Goal: Task Accomplishment & Management: Use online tool/utility

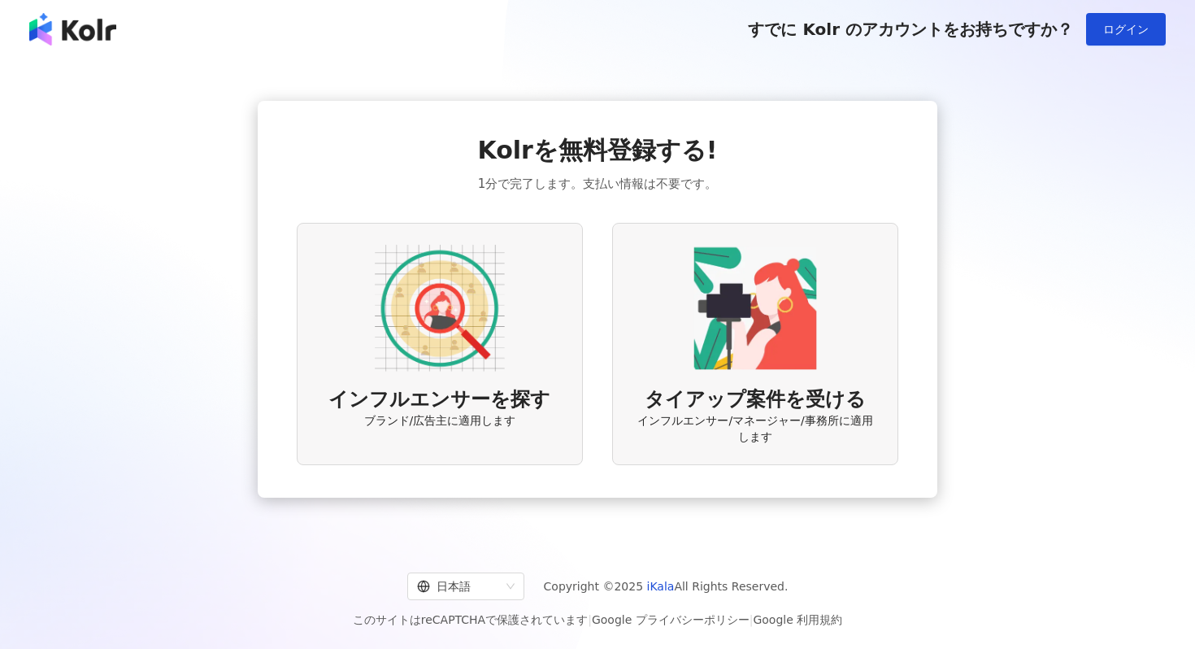
click at [526, 381] on div "インフルエンサーを探す ブランド/広告主に適用します" at bounding box center [440, 344] width 286 height 243
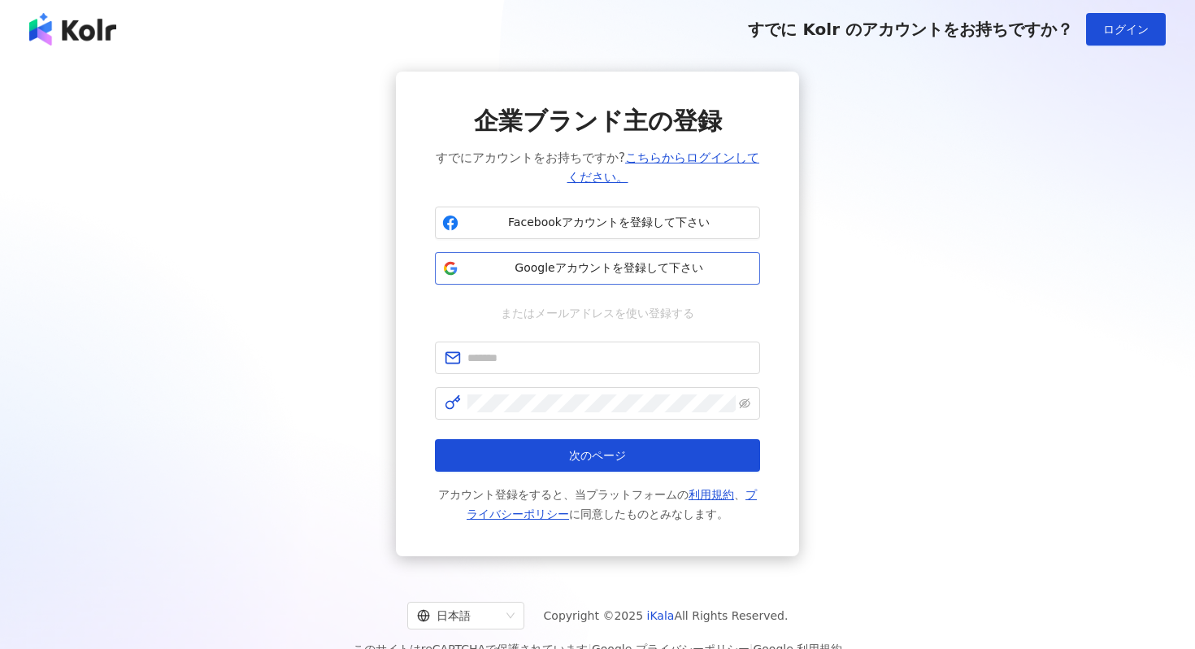
click at [601, 269] on span "Googleアカウントを登録して下さい" at bounding box center [609, 268] width 288 height 16
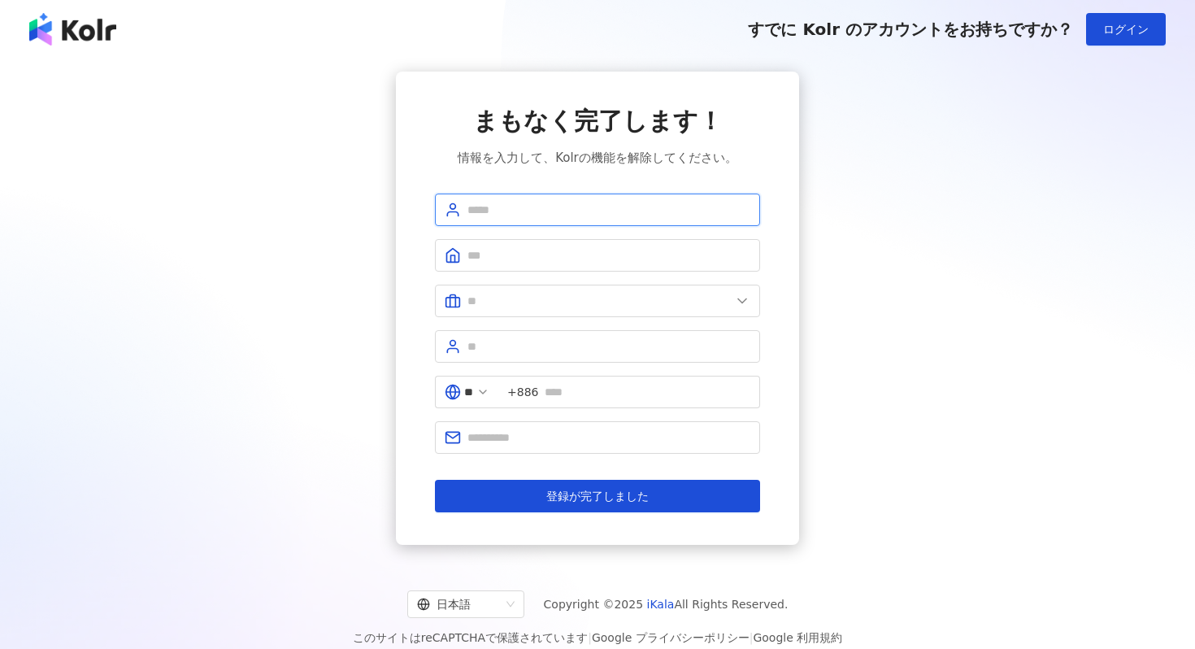
click at [620, 208] on input "text" at bounding box center [608, 210] width 283 height 18
click at [594, 202] on input "text" at bounding box center [608, 210] width 283 height 18
type input "*******"
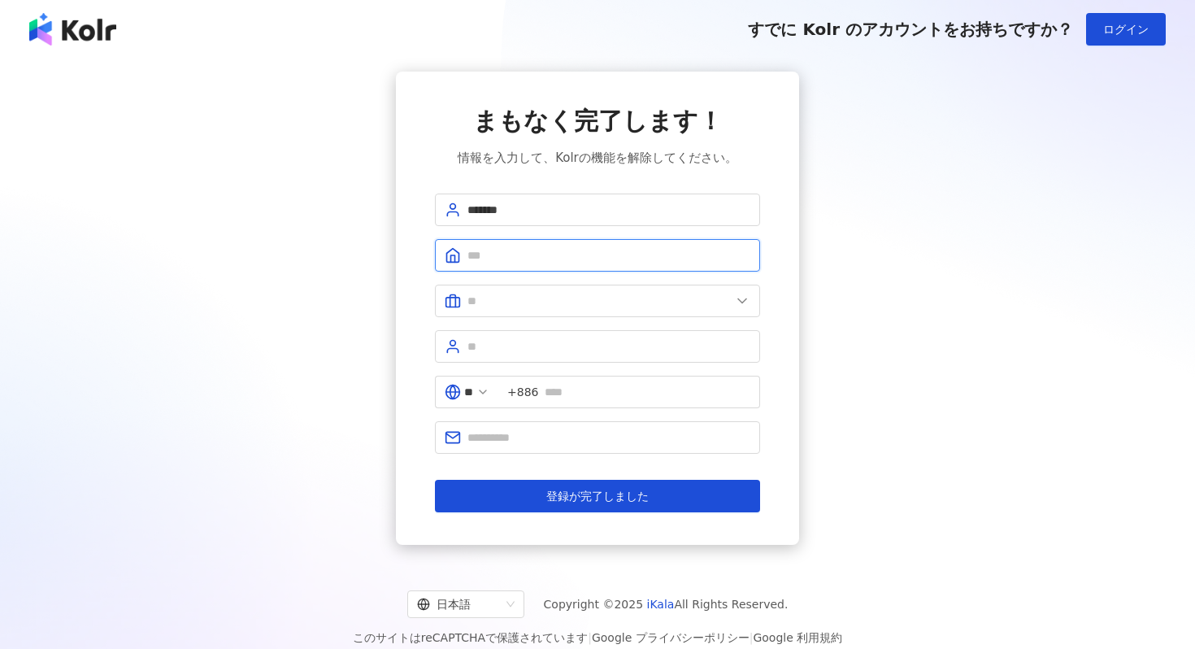
click at [520, 259] on input "text" at bounding box center [608, 255] width 283 height 18
type input "*******"
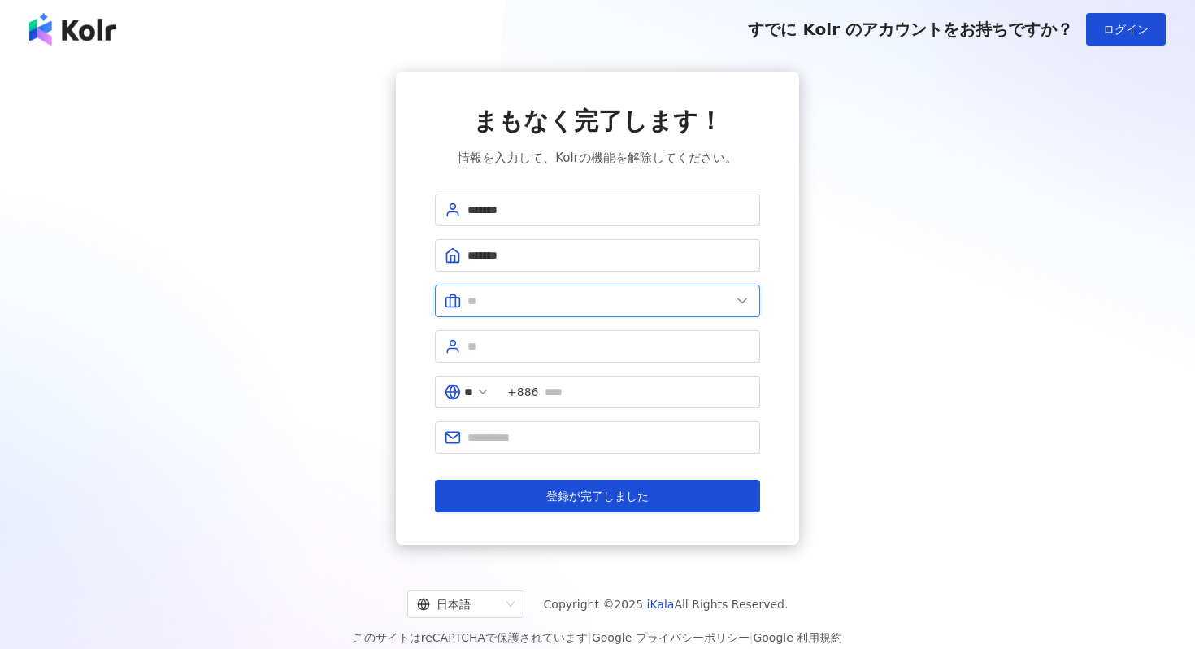
click at [499, 304] on input "text" at bounding box center [598, 301] width 263 height 18
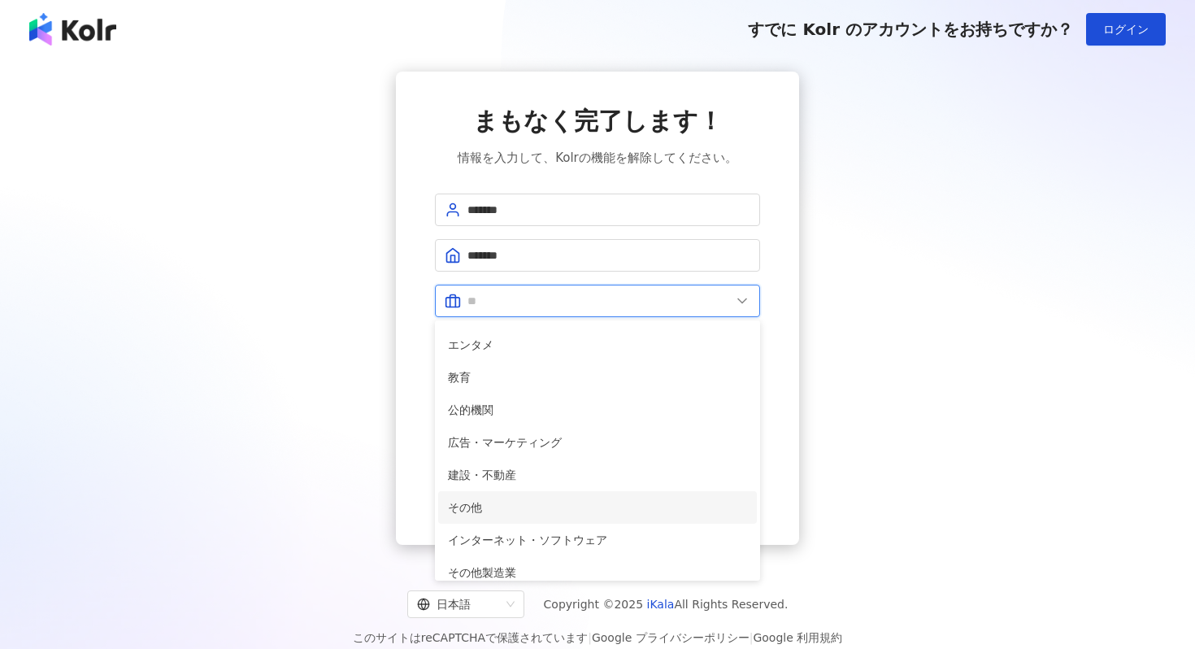
scroll to position [332, 0]
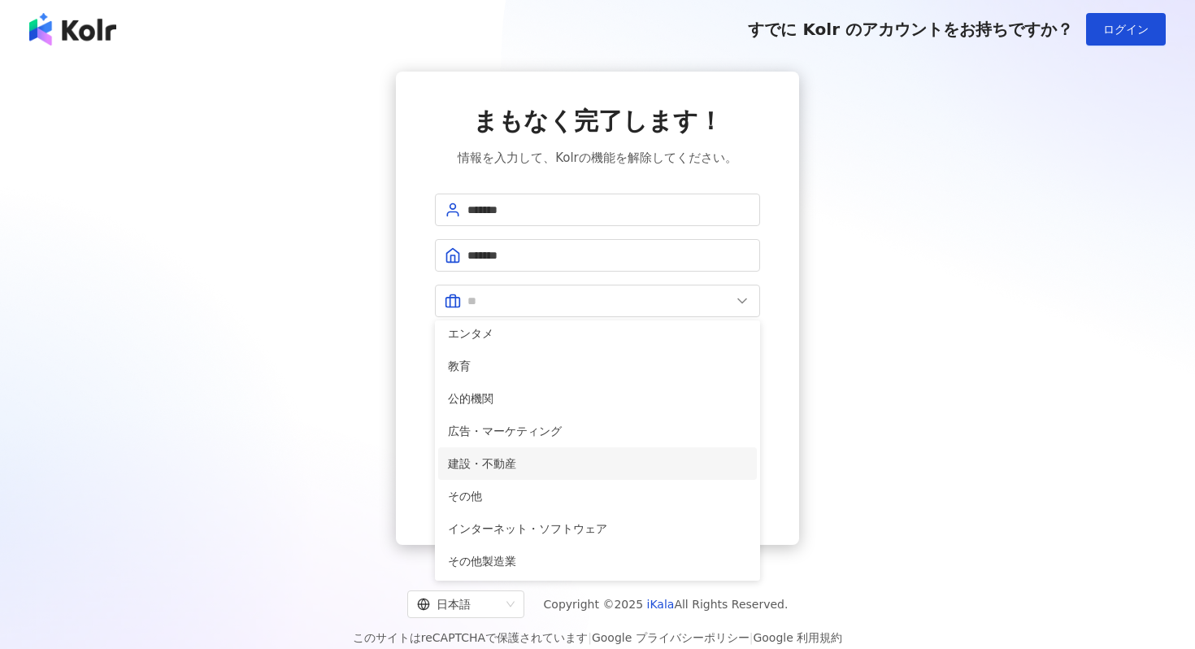
click at [523, 475] on li "建設・不動産" at bounding box center [597, 463] width 319 height 33
type input "******"
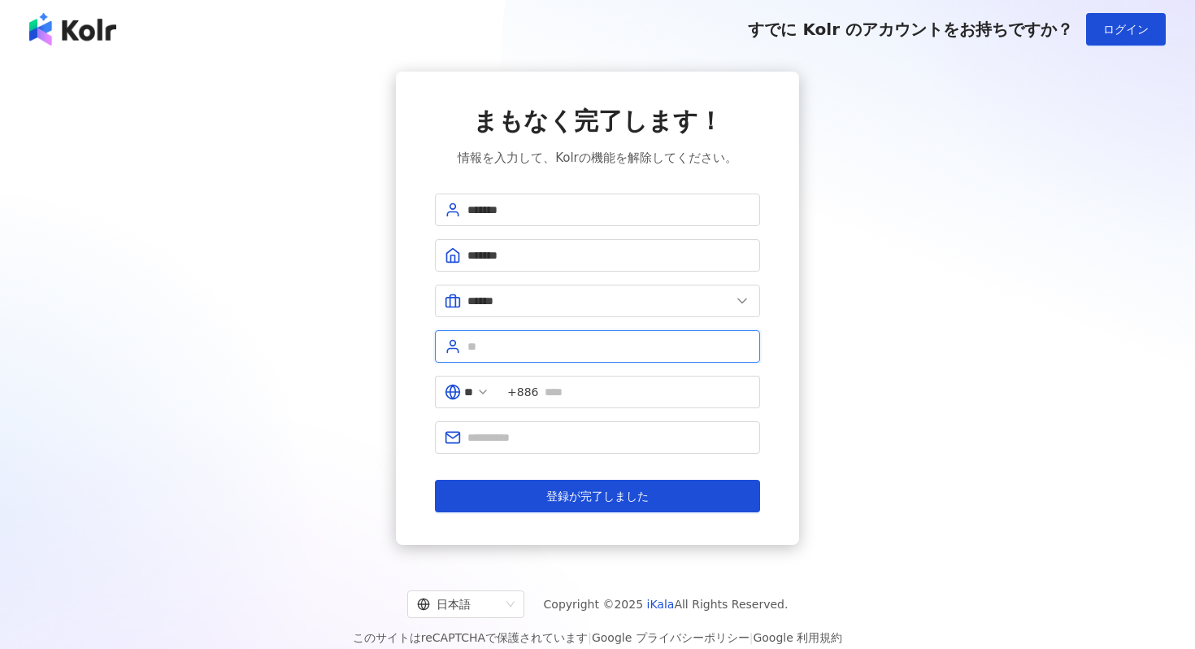
click at [593, 349] on input "text" at bounding box center [608, 346] width 283 height 18
type input "*******"
click at [684, 433] on input "text" at bounding box center [608, 437] width 283 height 18
type input "**********"
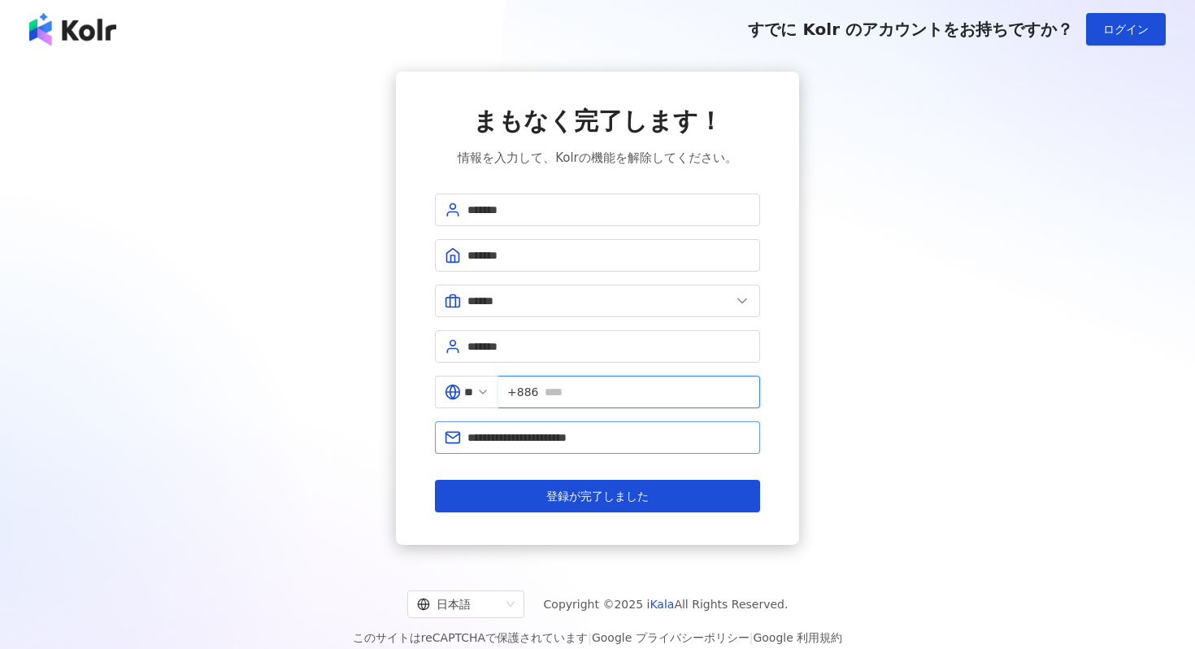
type input "**********"
click at [488, 393] on span "**" at bounding box center [466, 391] width 63 height 33
click at [486, 392] on polyline at bounding box center [483, 391] width 7 height 3
click at [473, 390] on input "**" at bounding box center [468, 392] width 9 height 18
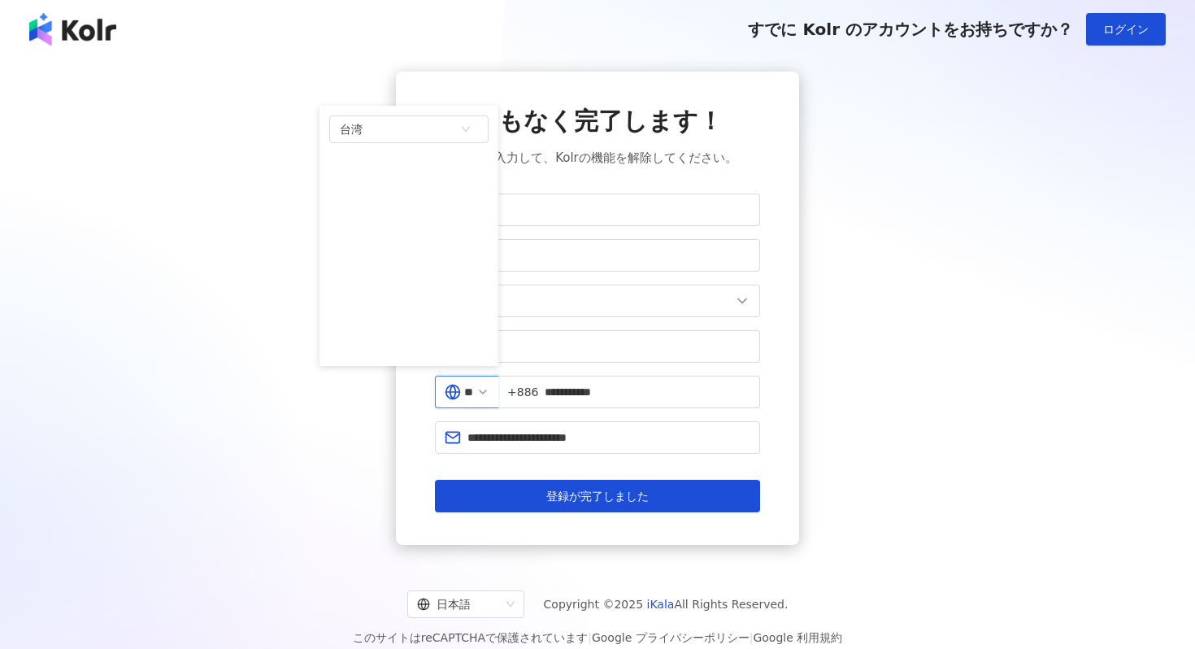
click at [473, 390] on input "**" at bounding box center [468, 392] width 9 height 18
click at [415, 223] on div "日本" at bounding box center [409, 220] width 156 height 29
type input "**"
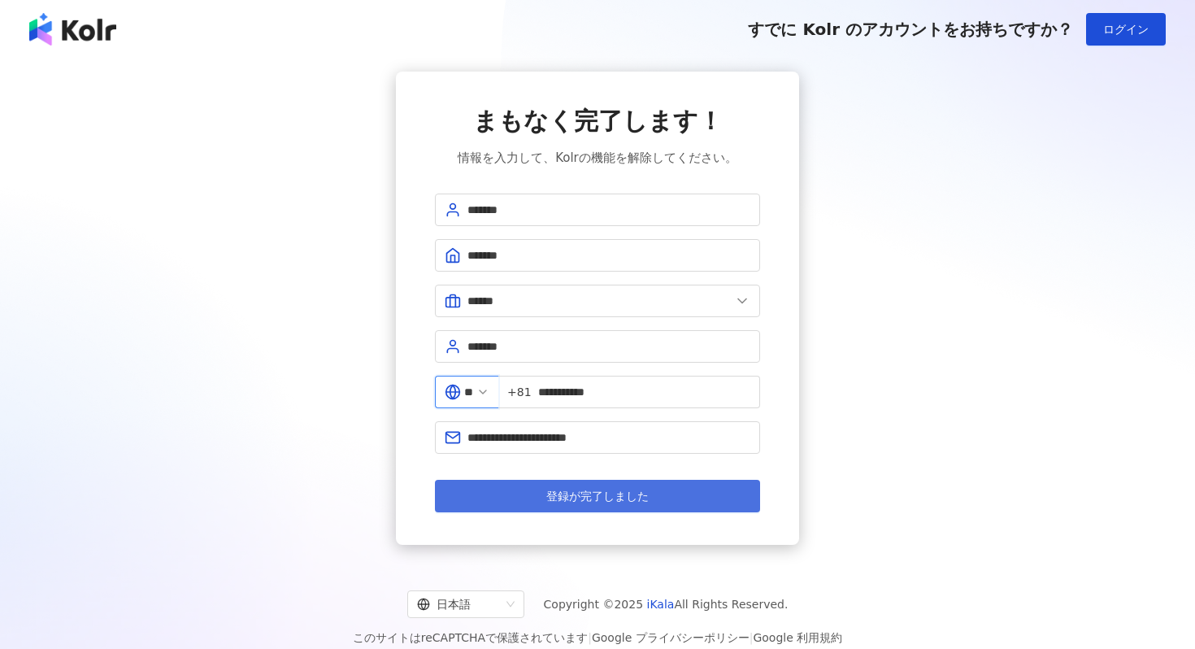
click at [626, 495] on span "登録が完了しました" at bounding box center [597, 495] width 102 height 13
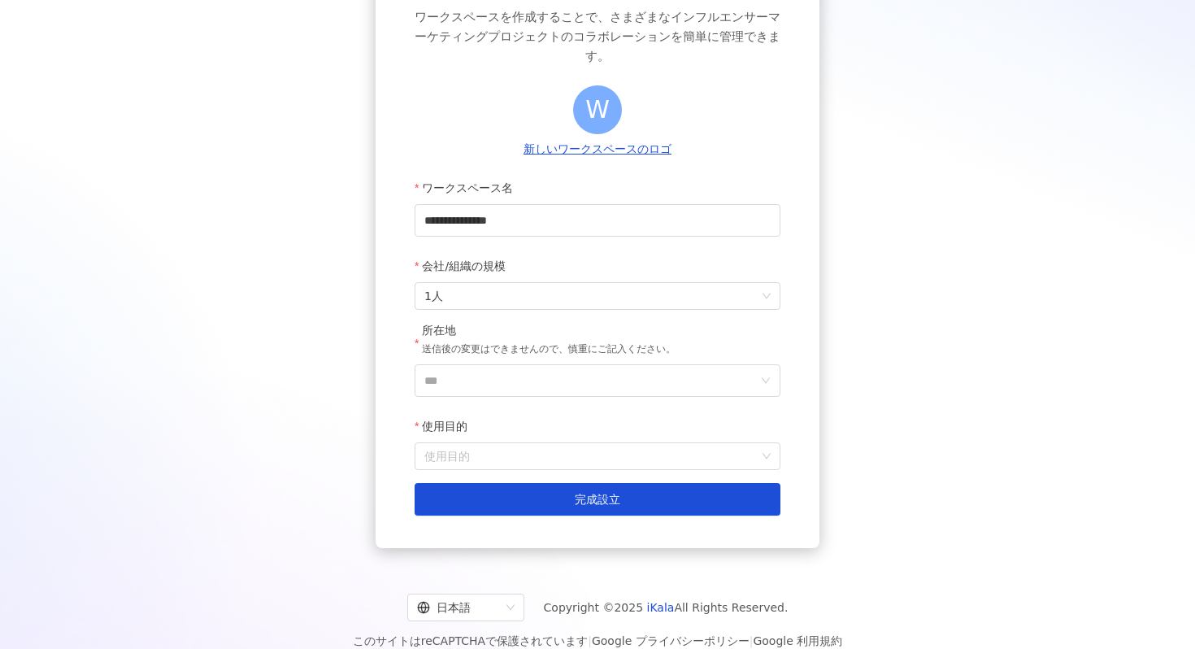
scroll to position [158, 0]
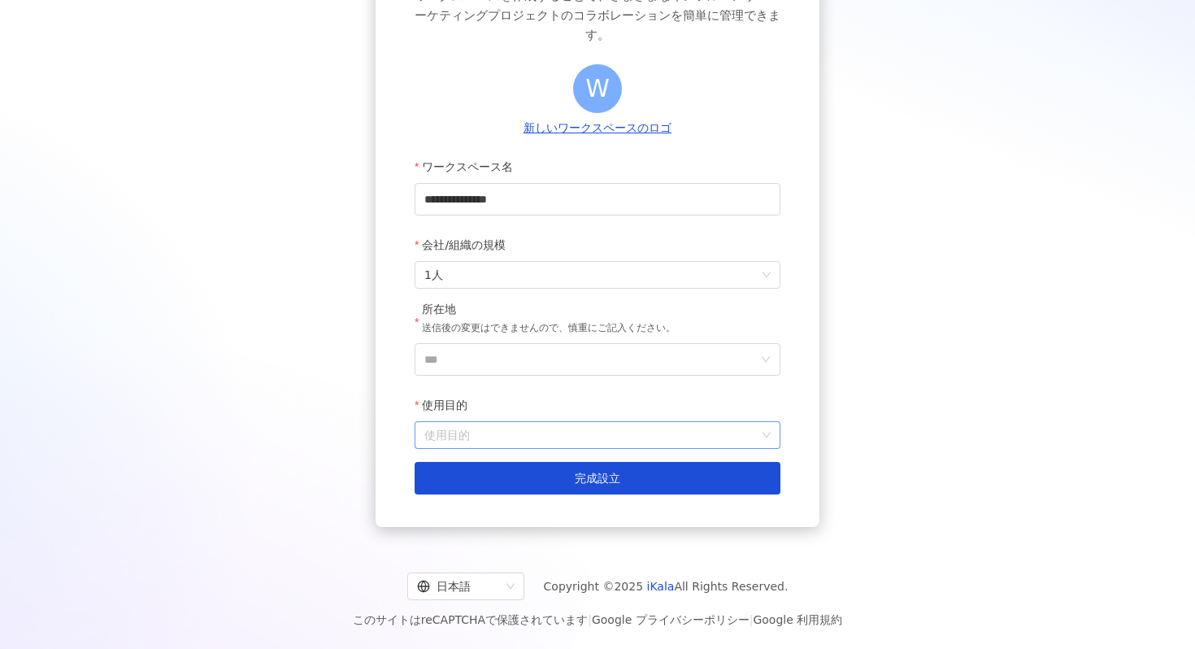
click at [606, 422] on input "使用目的" at bounding box center [597, 435] width 346 height 26
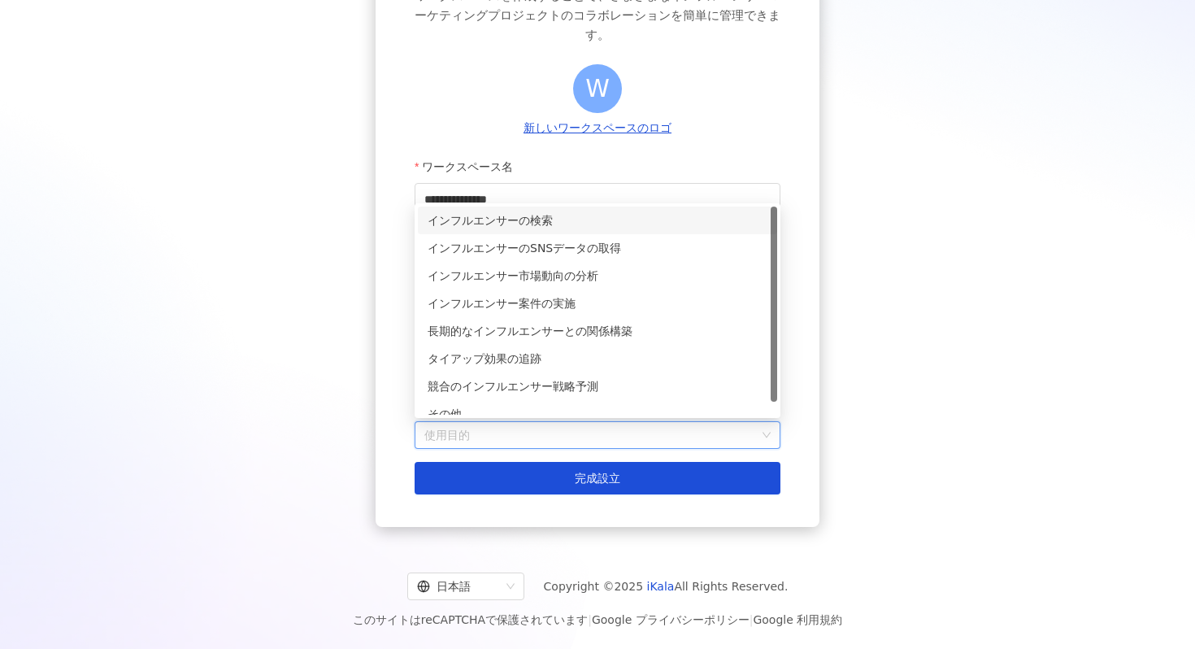
click at [614, 219] on div "インフルエンサーの検索" at bounding box center [598, 220] width 340 height 18
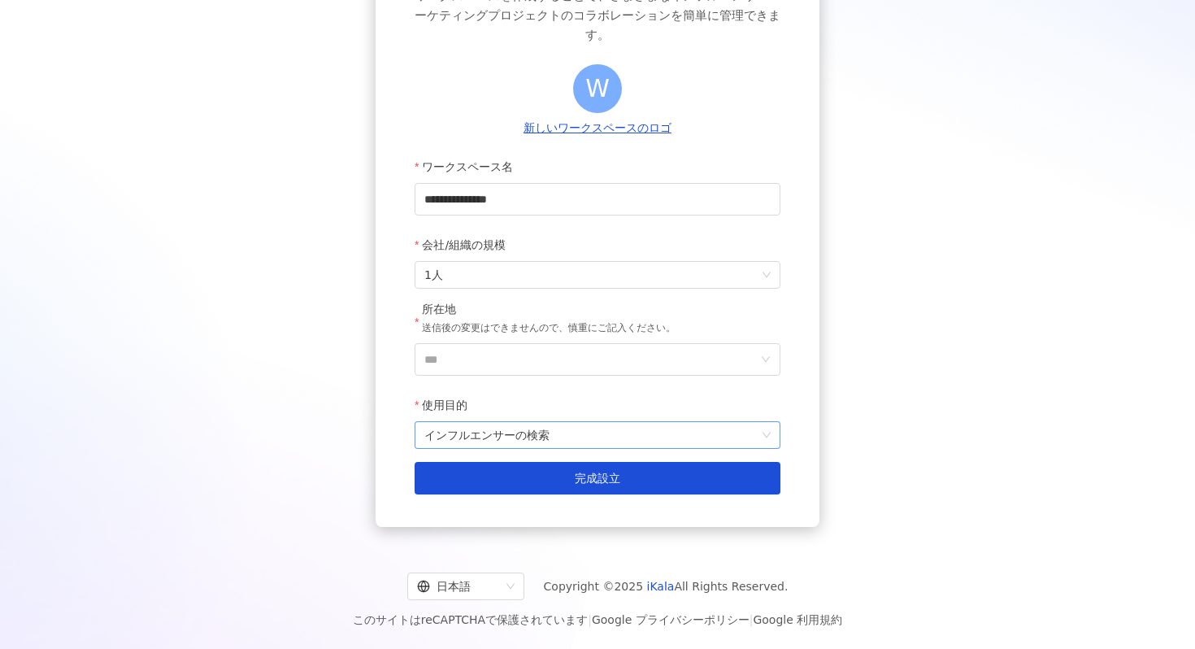
click at [591, 428] on span "インフルエンサーの検索" at bounding box center [597, 435] width 346 height 26
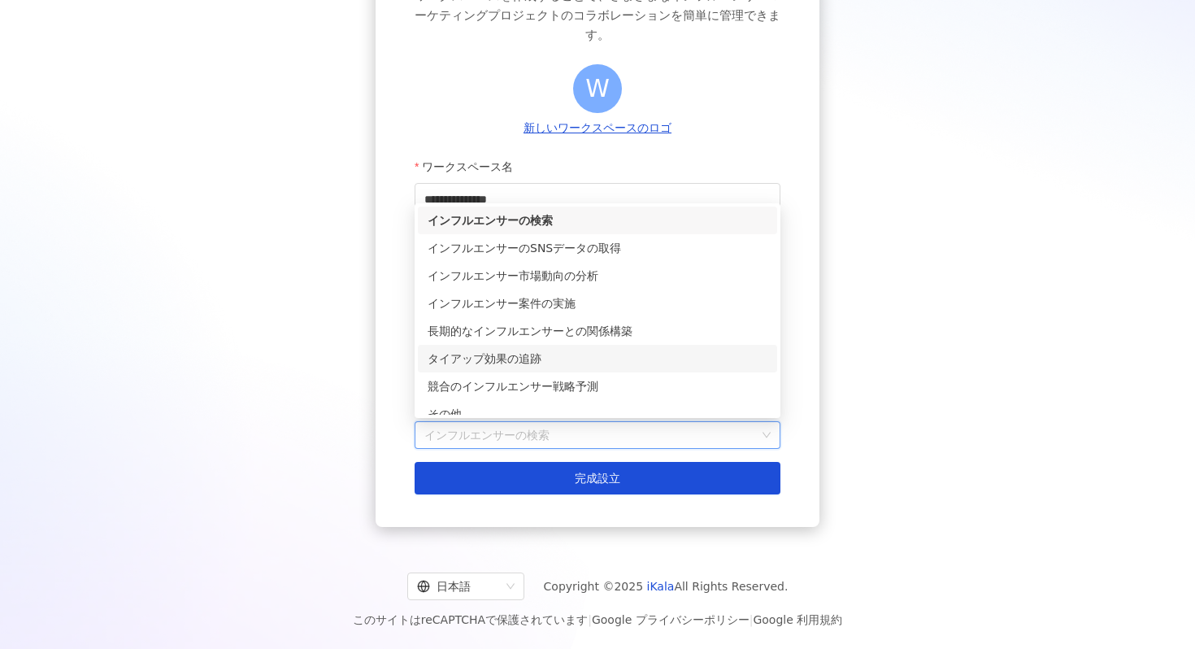
scroll to position [13, 0]
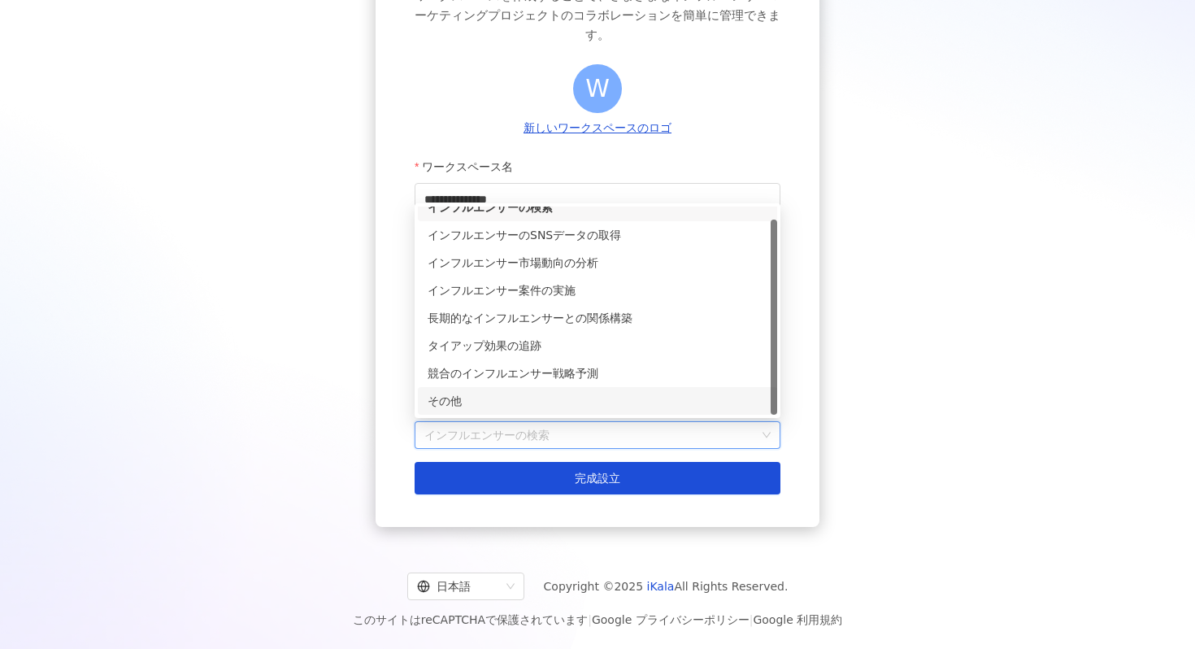
click at [570, 397] on div "その他" at bounding box center [598, 401] width 340 height 18
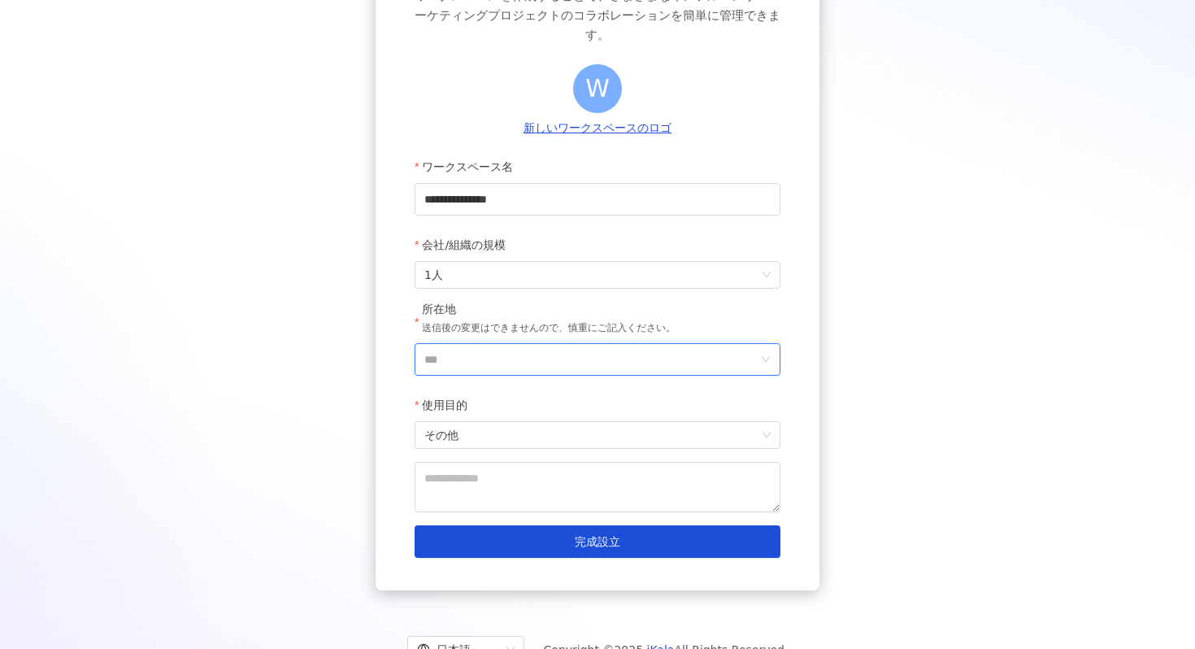
click at [656, 358] on input "***" at bounding box center [590, 359] width 333 height 31
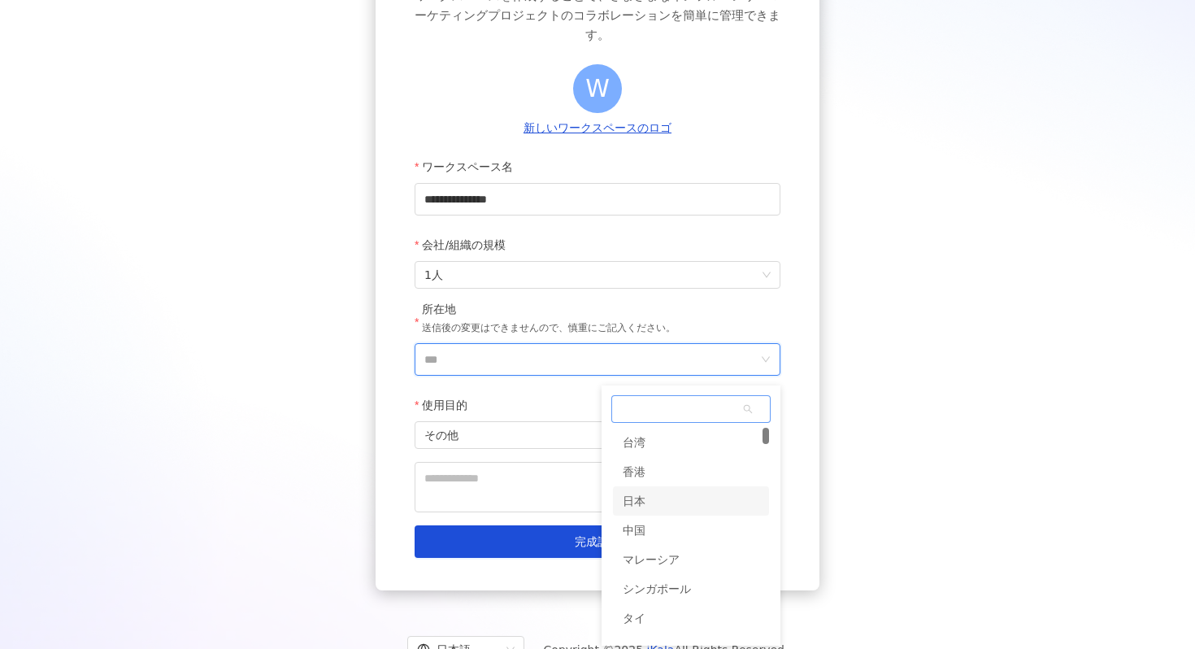
click at [695, 511] on div "日本" at bounding box center [691, 500] width 156 height 29
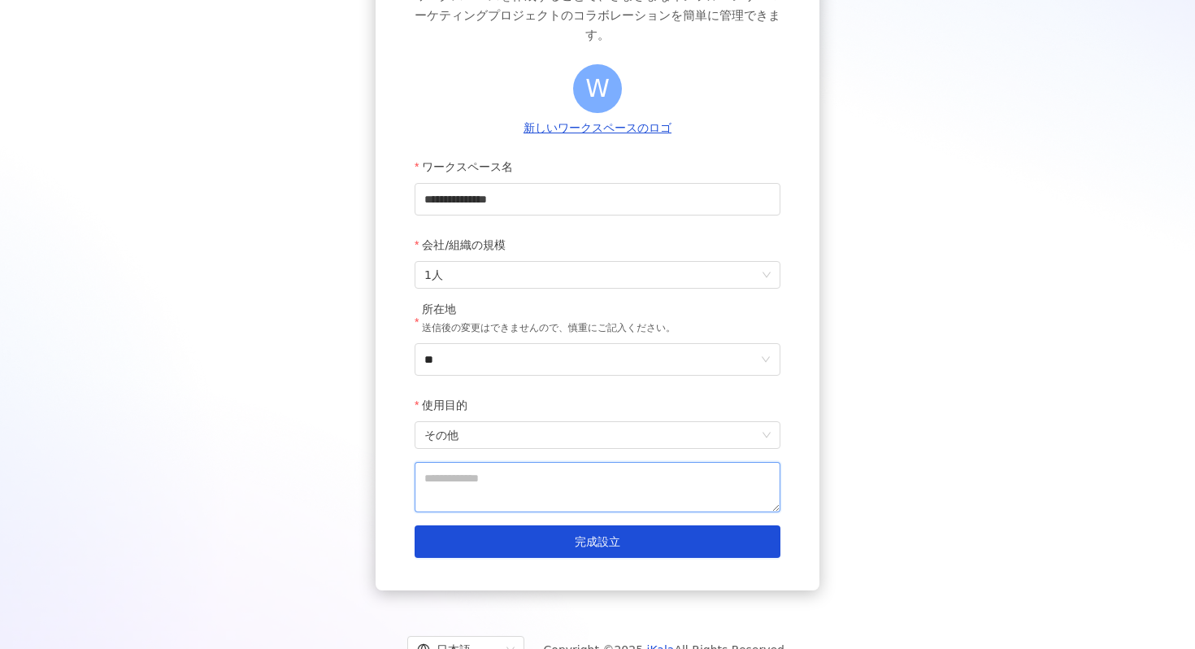
click at [567, 478] on textarea at bounding box center [598, 487] width 366 height 50
click at [576, 446] on span "その他" at bounding box center [597, 435] width 346 height 26
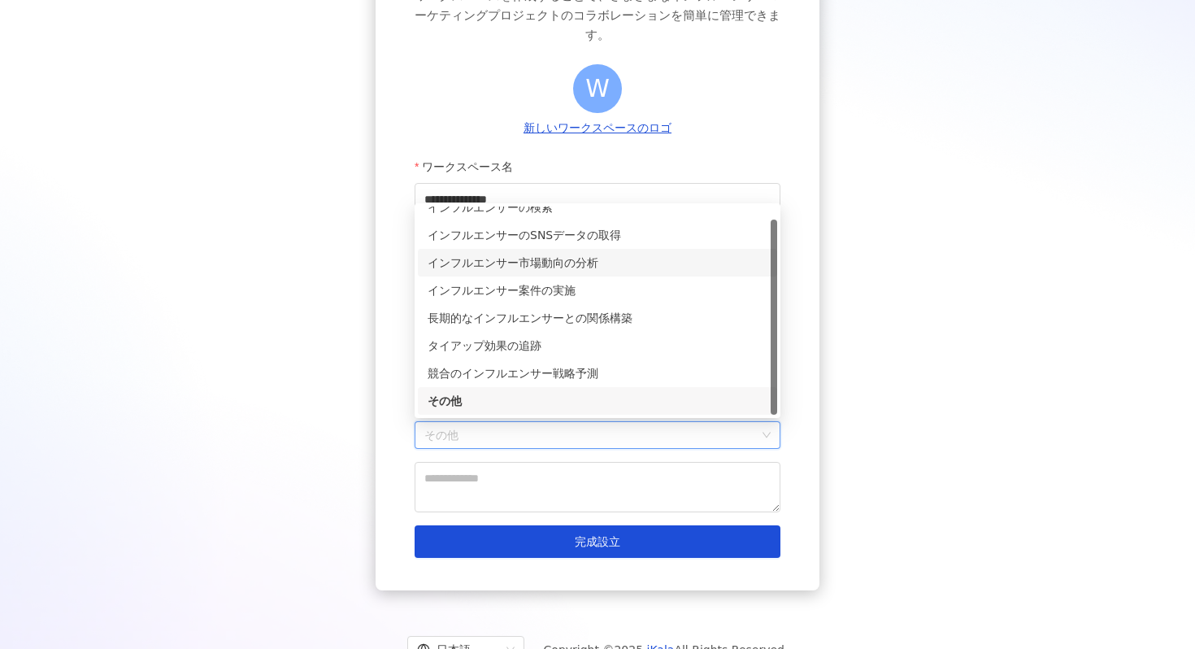
click at [620, 267] on div "インフルエンサー市場動向の分析" at bounding box center [598, 263] width 340 height 18
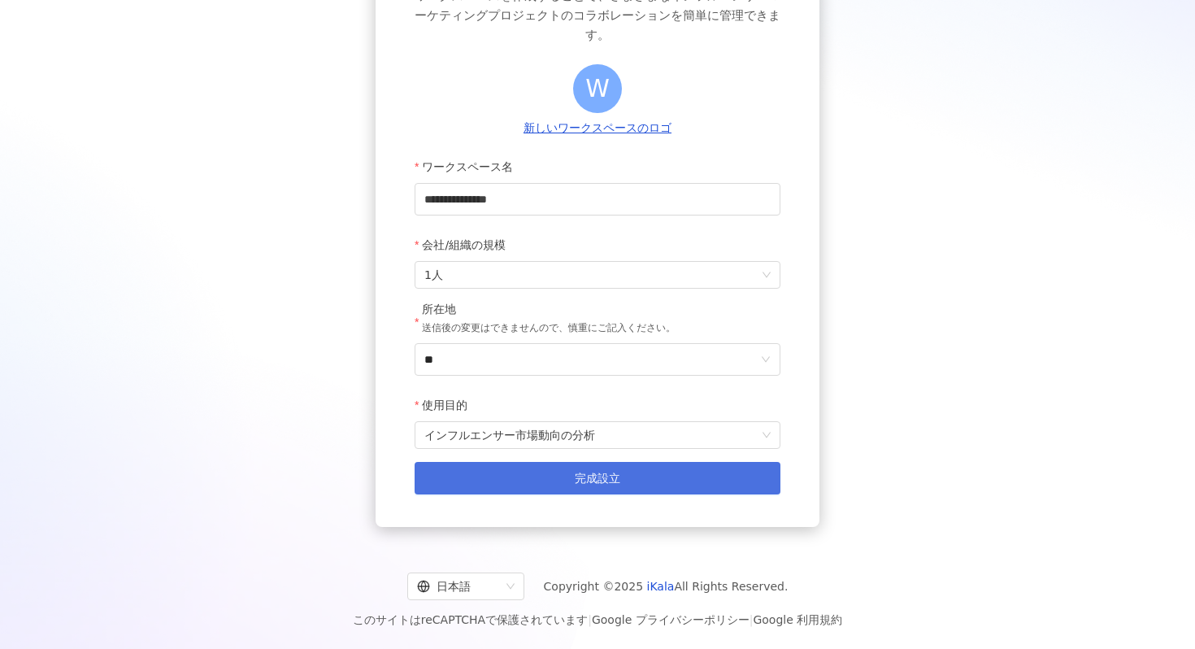
click at [607, 479] on span "完成設立" at bounding box center [598, 477] width 46 height 13
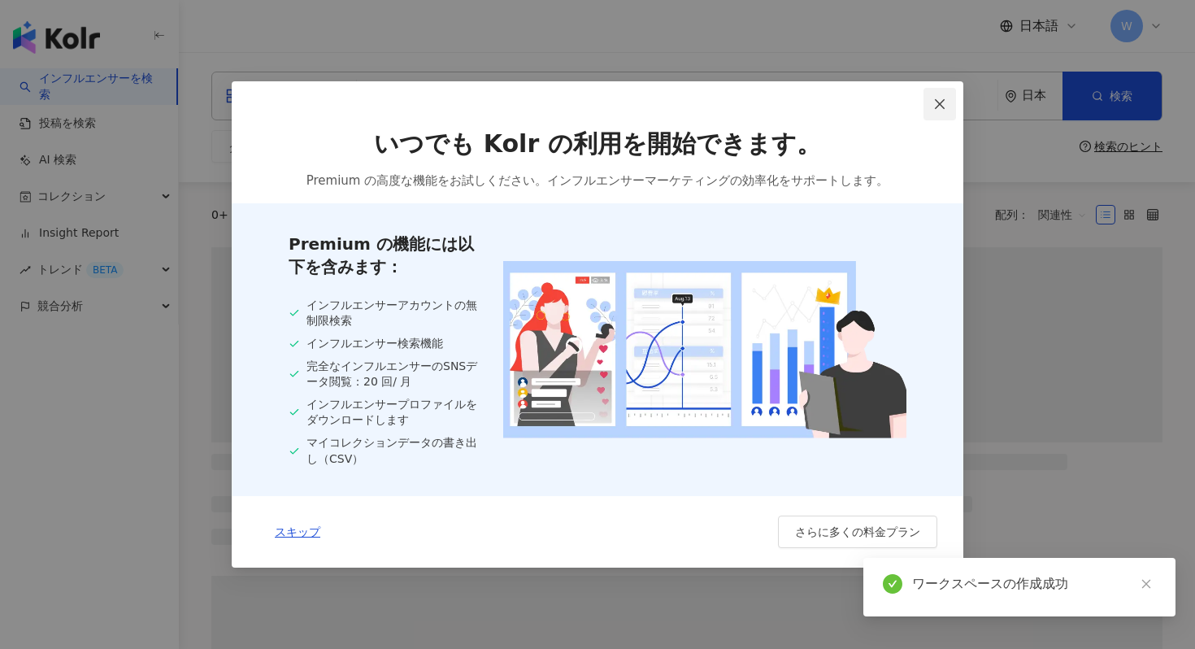
click at [941, 109] on icon "close" at bounding box center [939, 104] width 13 height 13
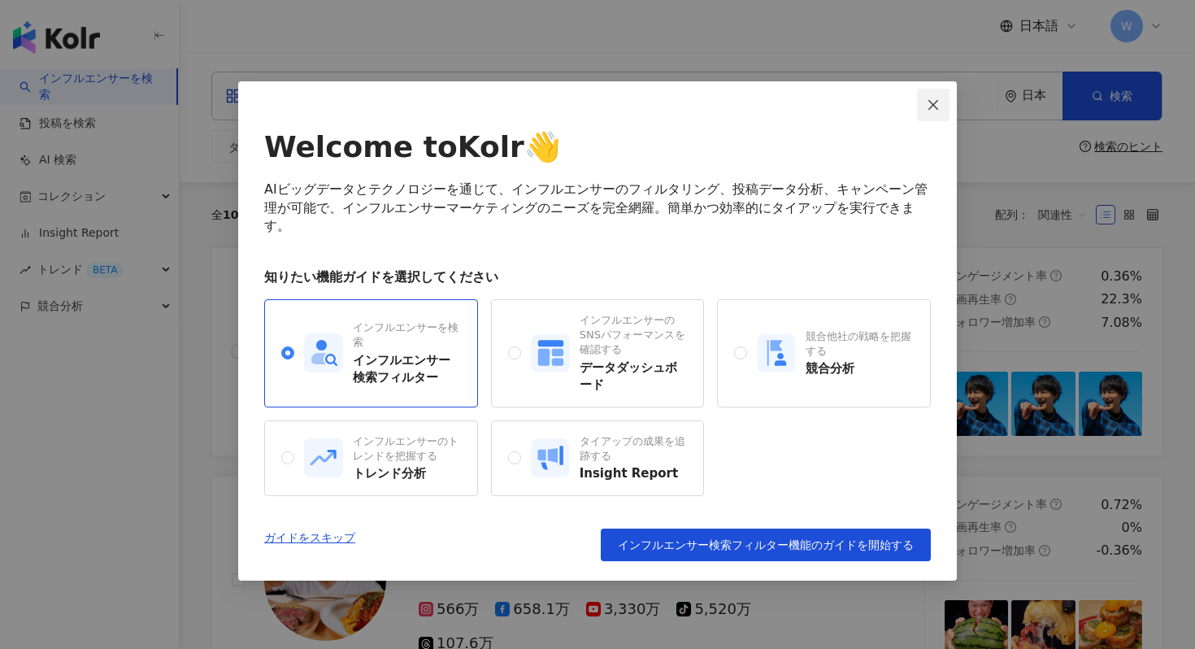
click at [931, 110] on icon "close" at bounding box center [933, 104] width 13 height 13
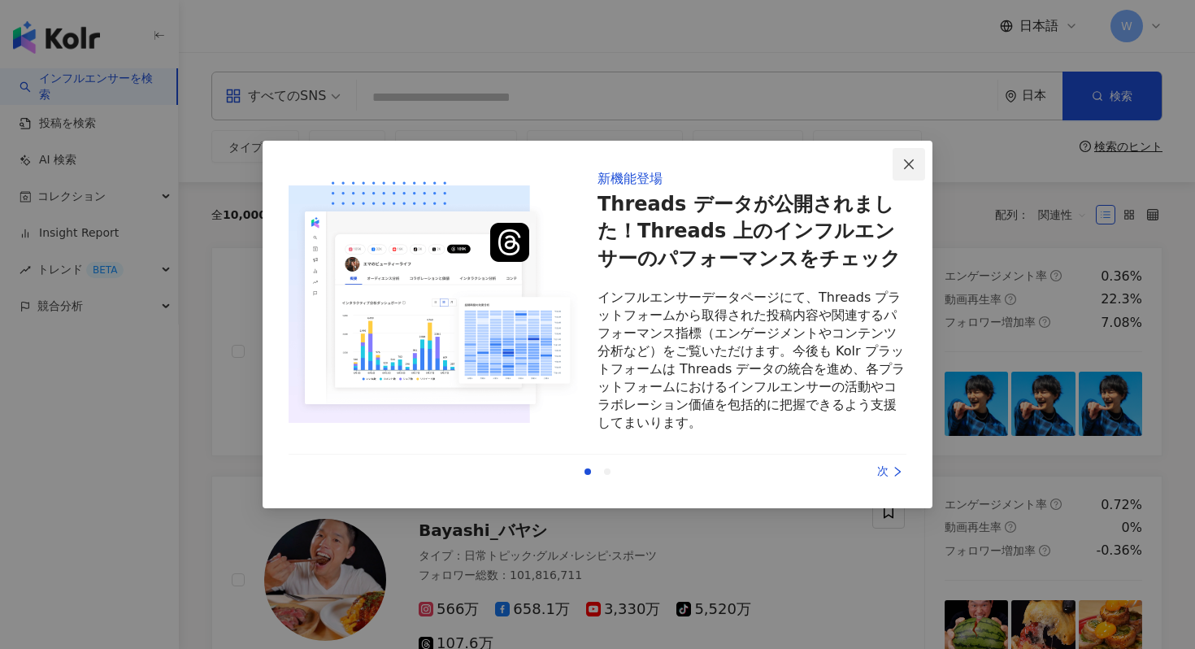
click at [908, 165] on icon "close" at bounding box center [908, 164] width 13 height 13
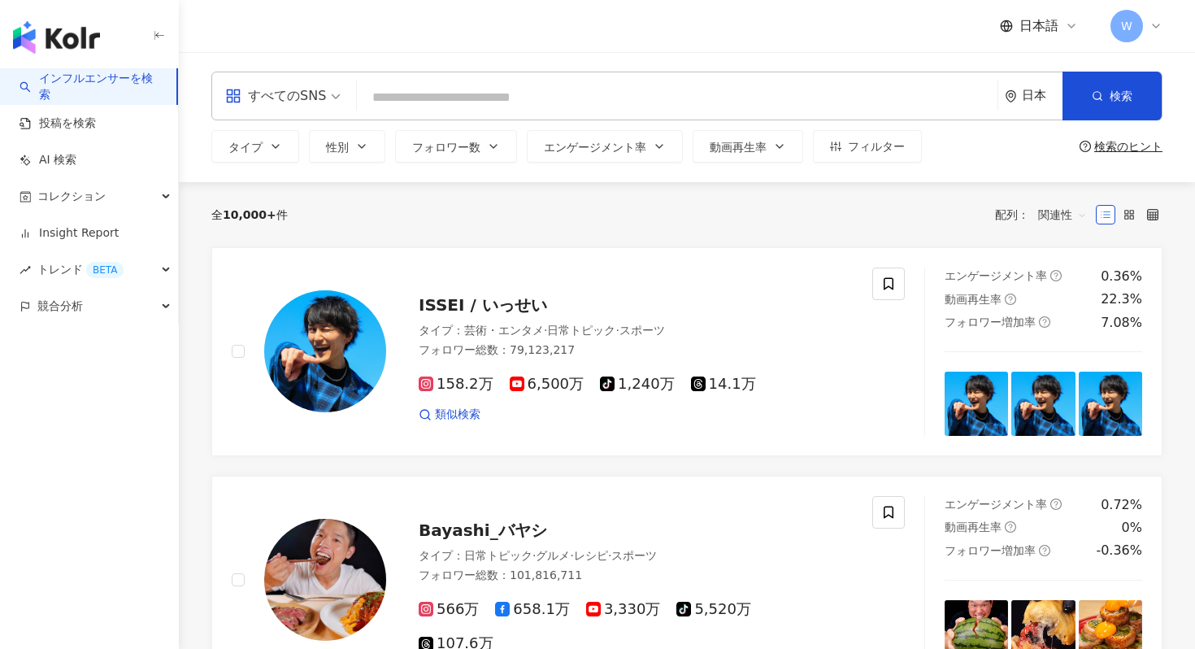
click at [731, 98] on input "search" at bounding box center [676, 97] width 627 height 31
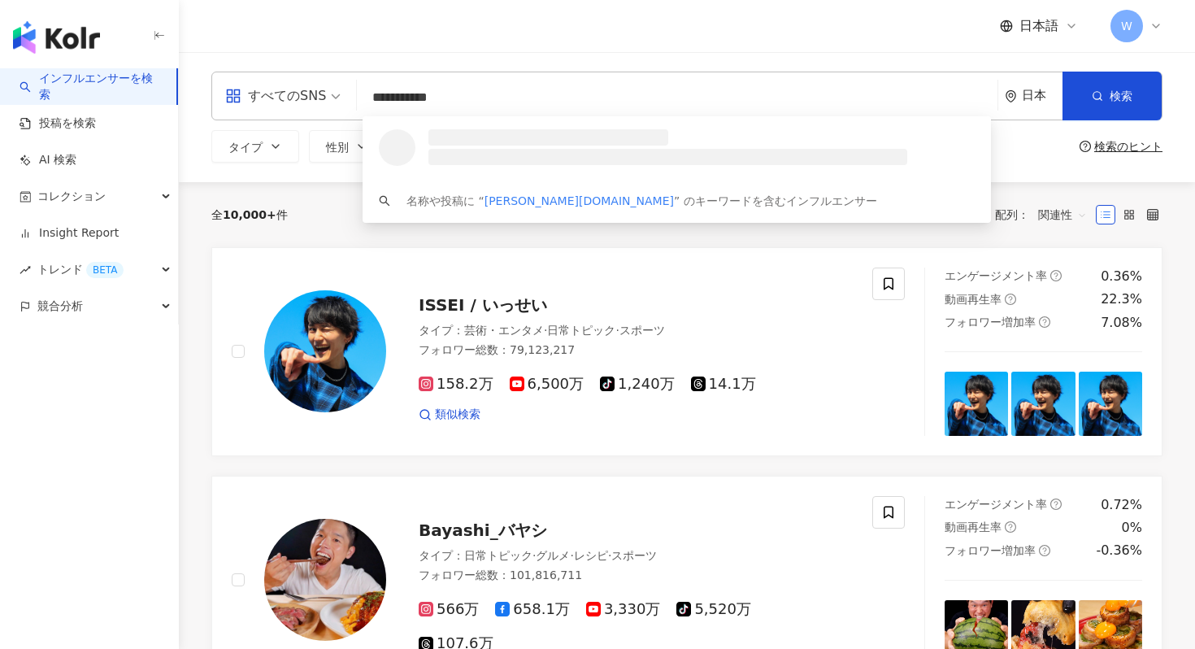
type input "**********"
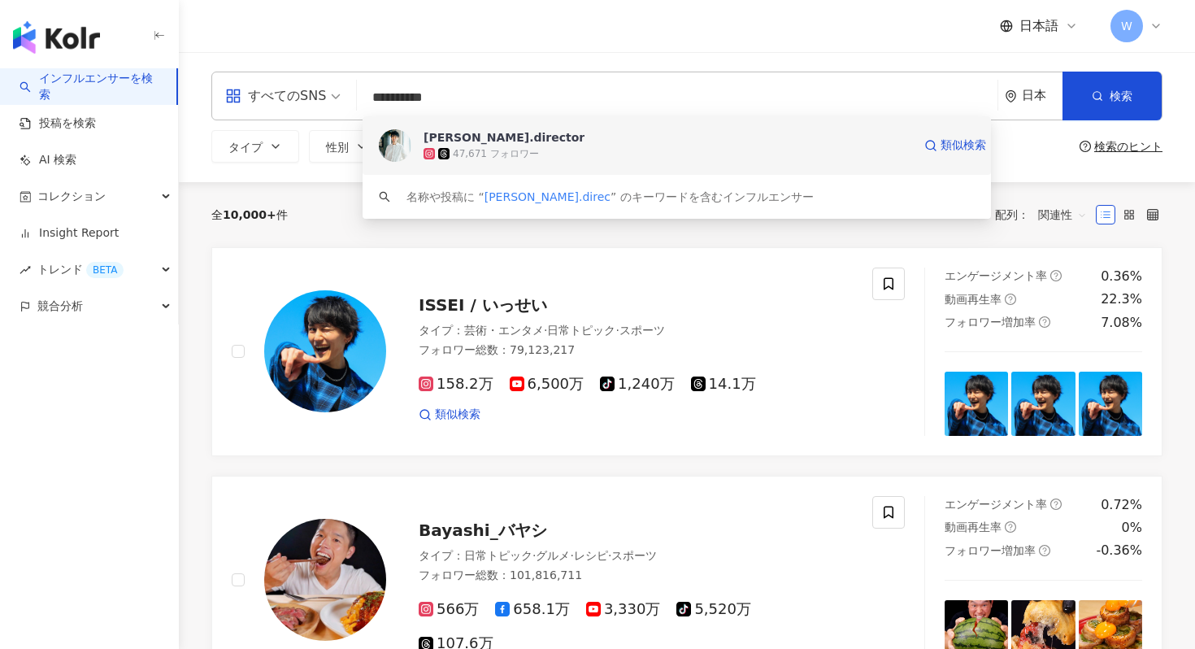
click at [692, 138] on span "[PERSON_NAME].director" at bounding box center [667, 137] width 488 height 16
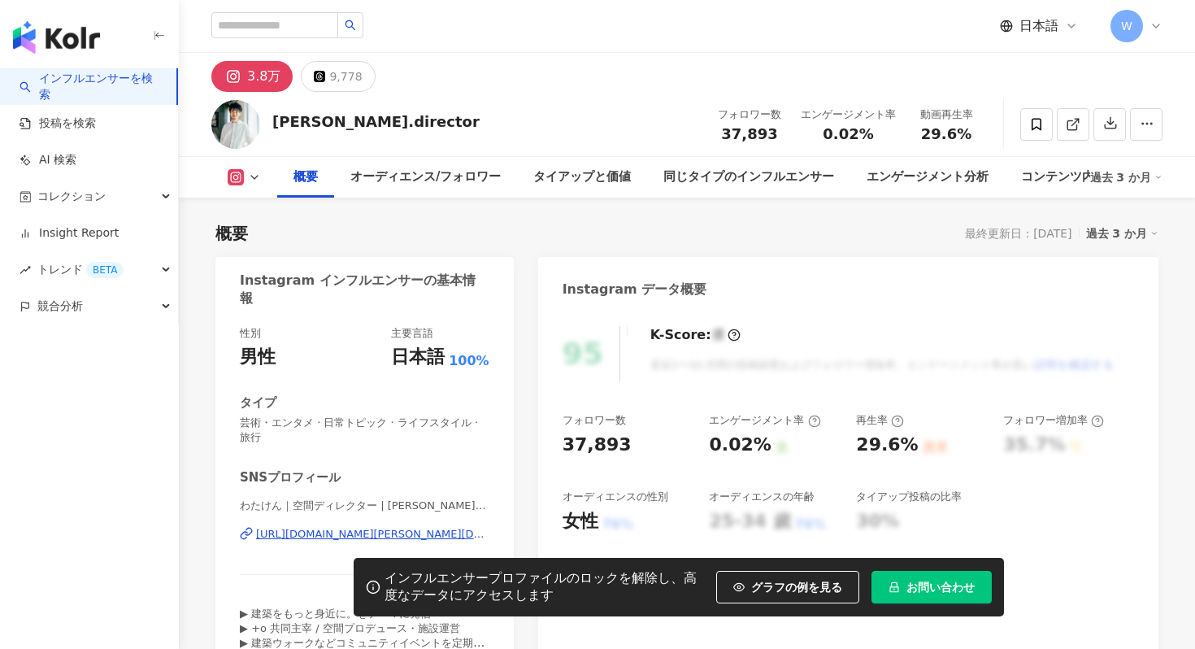
scroll to position [131, 0]
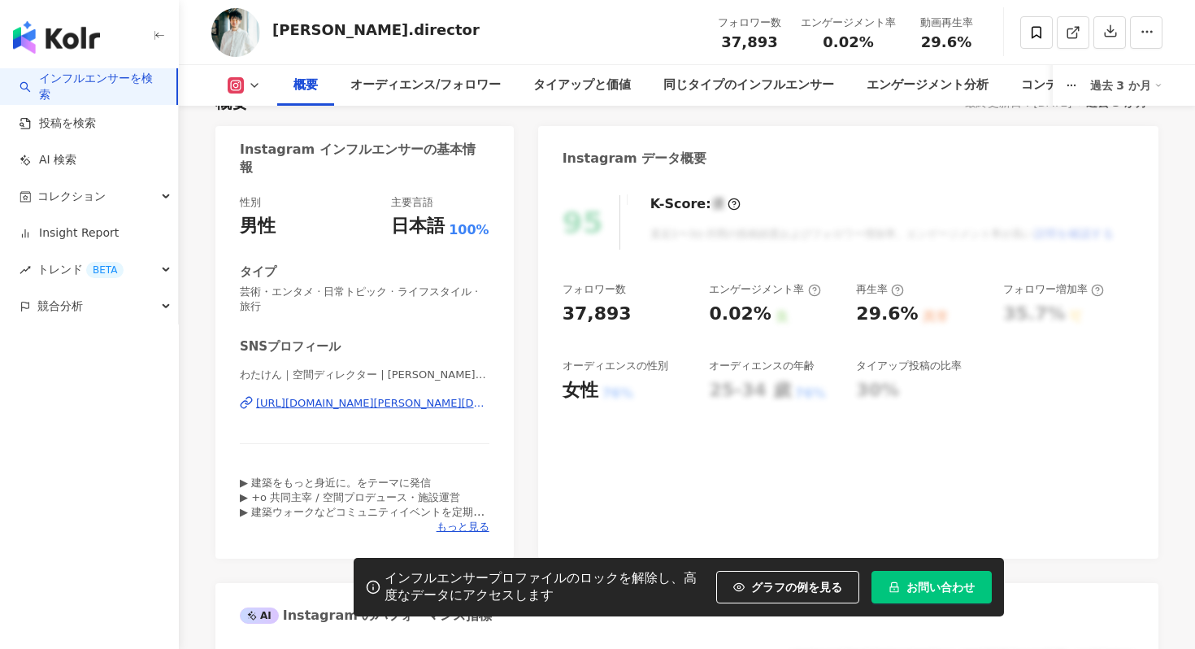
click at [539, 586] on div "インフルエンサープロファイルのロックを解除し、高度なデータにアクセスします" at bounding box center [545, 587] width 323 height 34
click at [896, 488] on div "95 K-Score : 優 直近1〜3か月間の投稿頻度およびフォロワー増加率、エンゲージメント率が高い 説明を確認する フォロワー数 37,893 エンゲー…" at bounding box center [848, 369] width 620 height 380
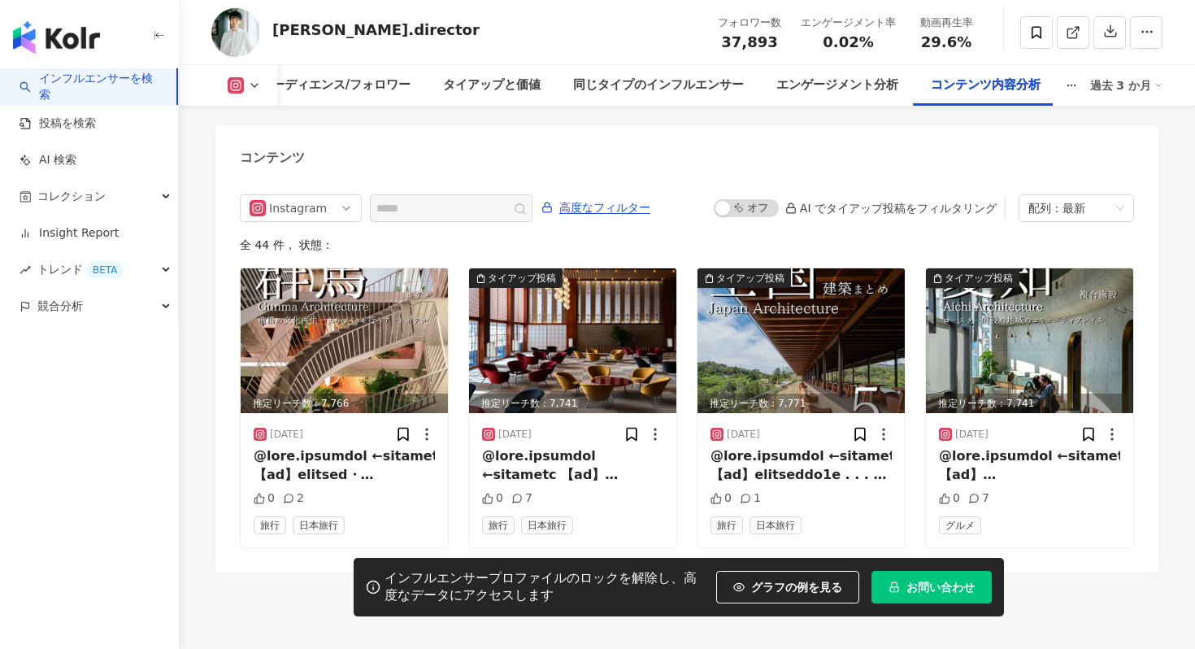
scroll to position [5029, 0]
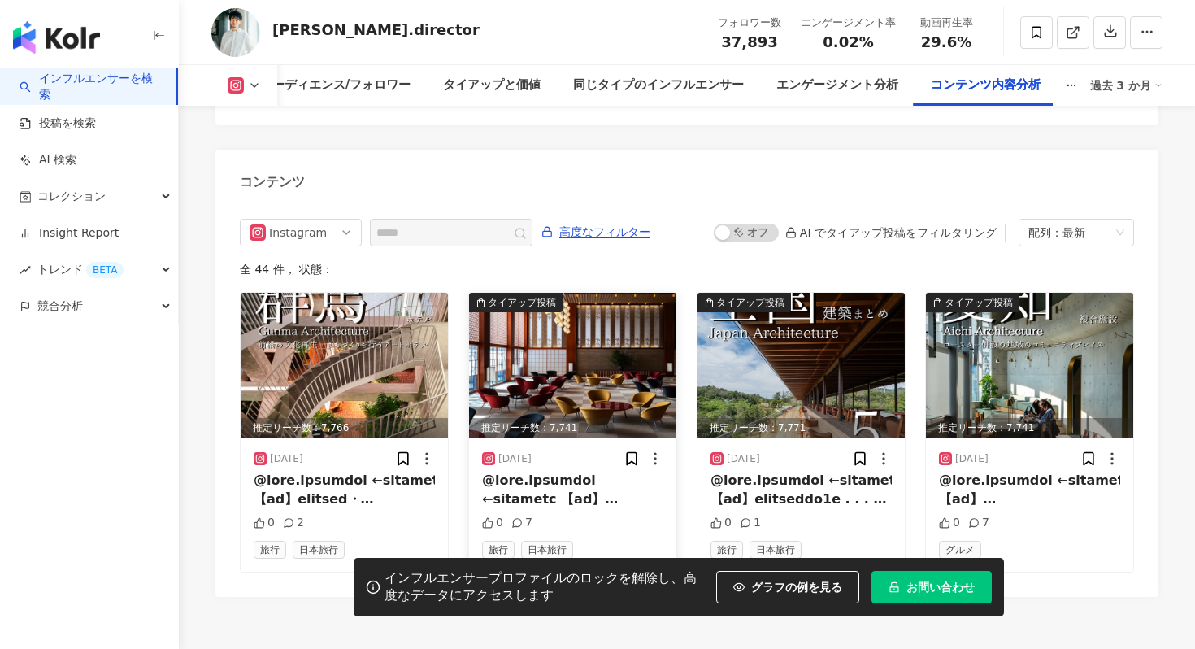
click at [529, 294] on div "タイアップ投稿" at bounding box center [522, 302] width 68 height 16
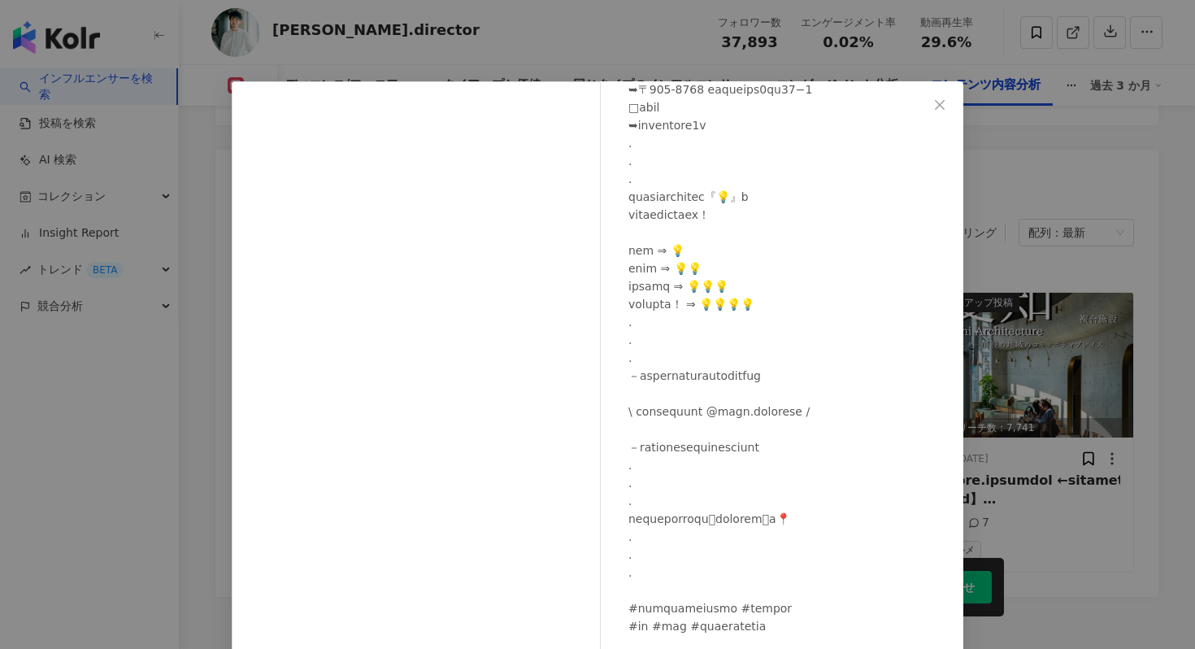
scroll to position [640, 0]
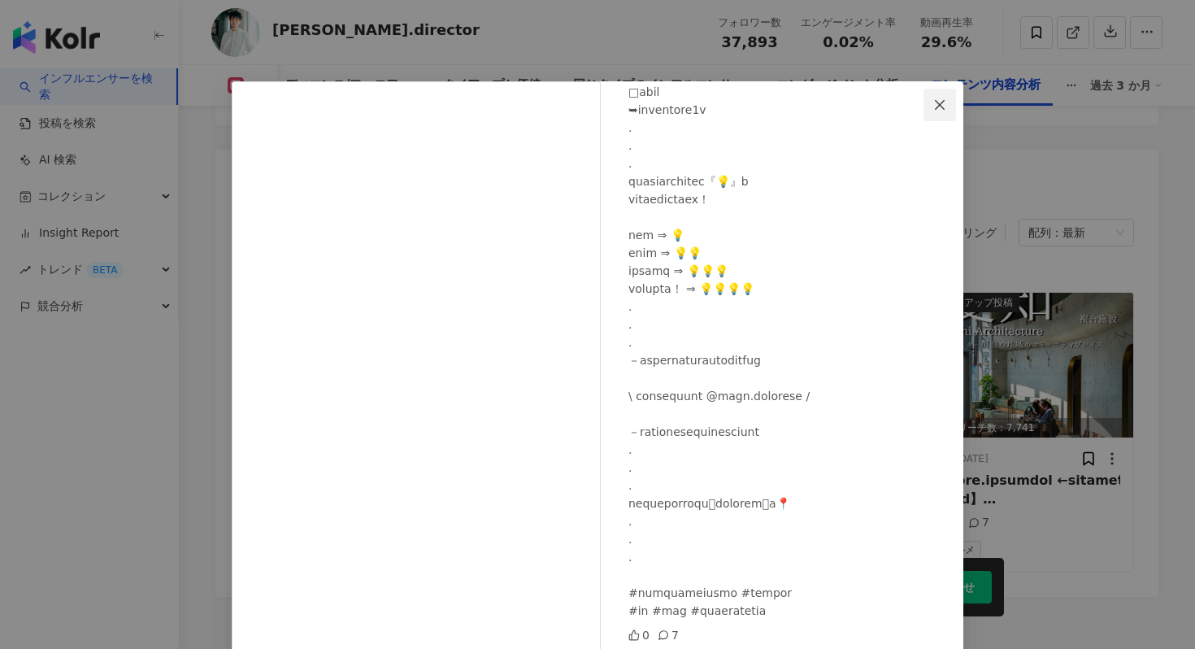
click at [941, 114] on button "Close" at bounding box center [939, 105] width 33 height 33
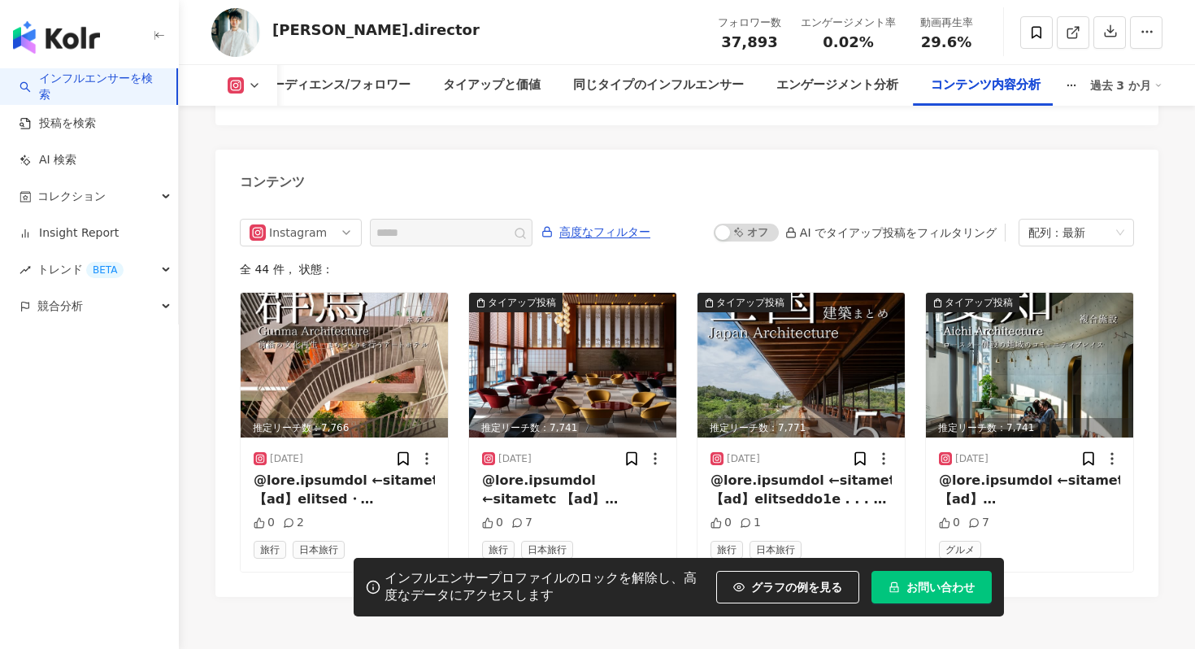
click at [796, 232] on rect at bounding box center [791, 234] width 9 height 5
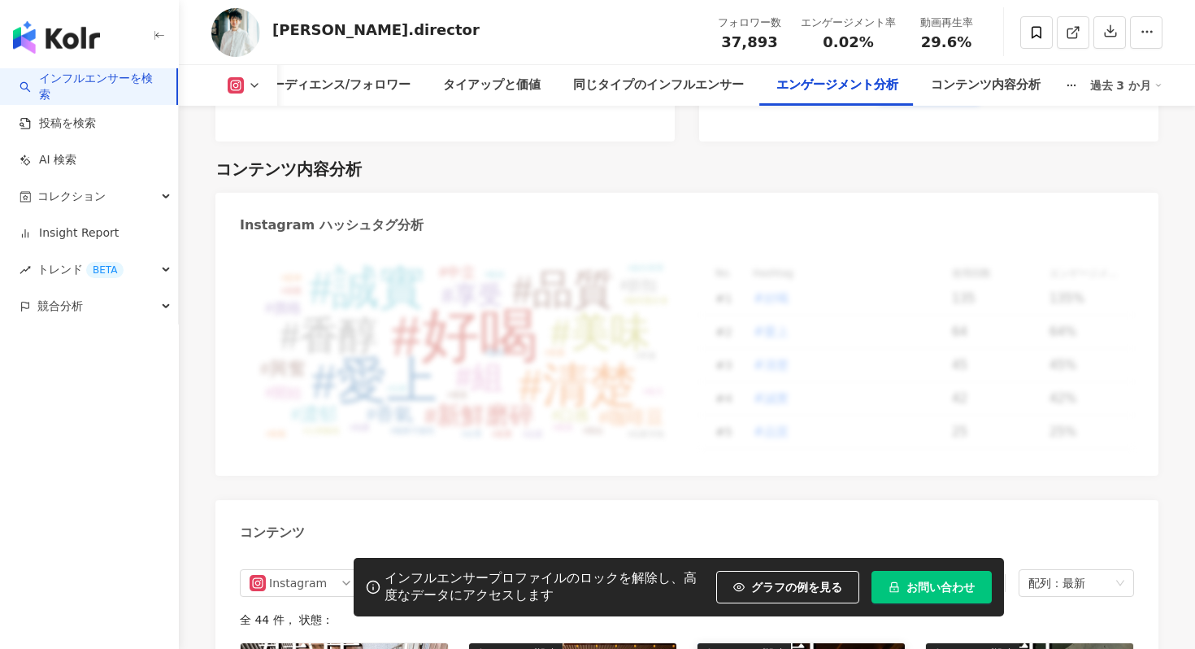
scroll to position [4031, 0]
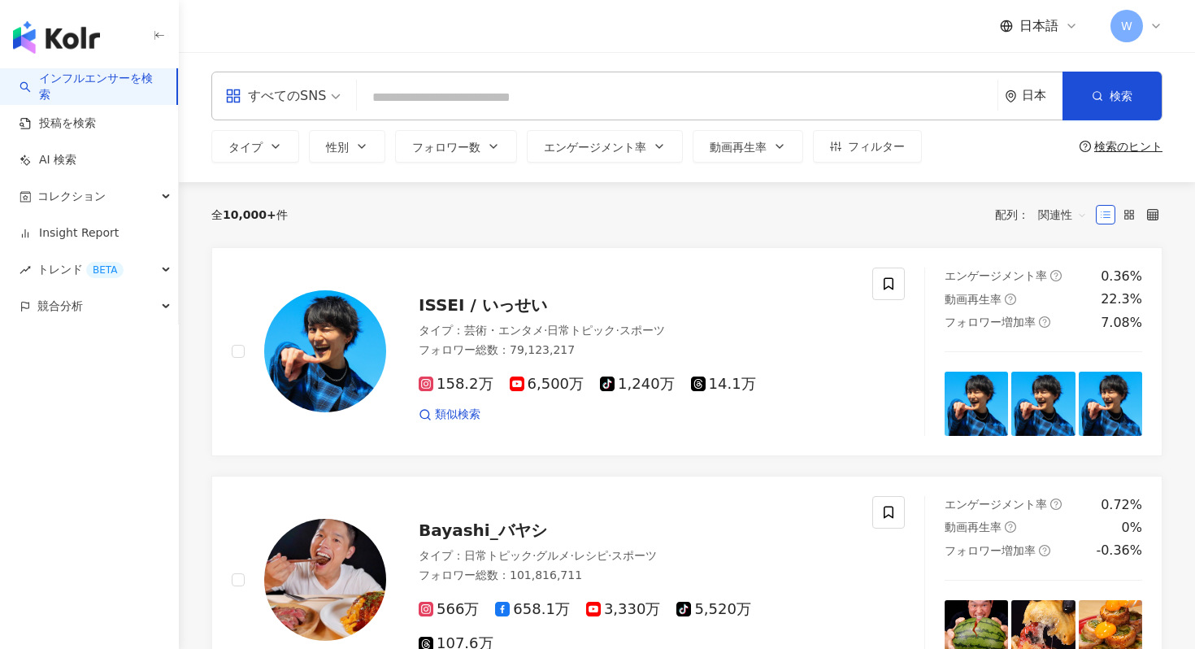
click at [1160, 20] on icon at bounding box center [1155, 26] width 13 height 13
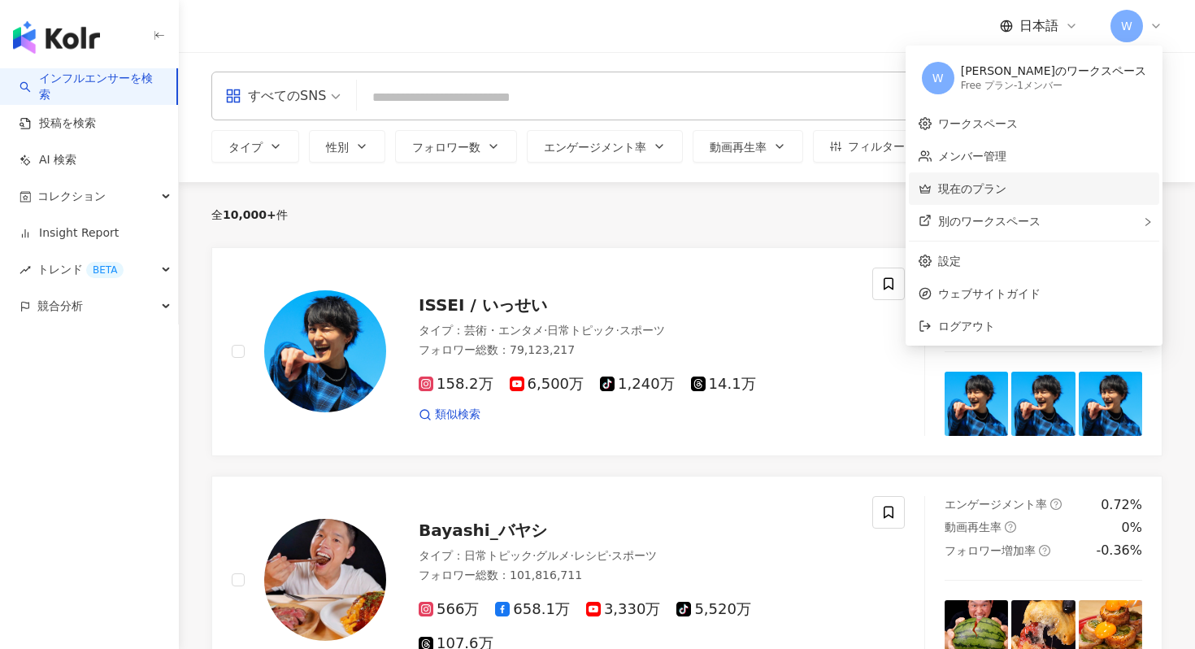
click at [1006, 189] on link "現在のプラン" at bounding box center [972, 188] width 68 height 13
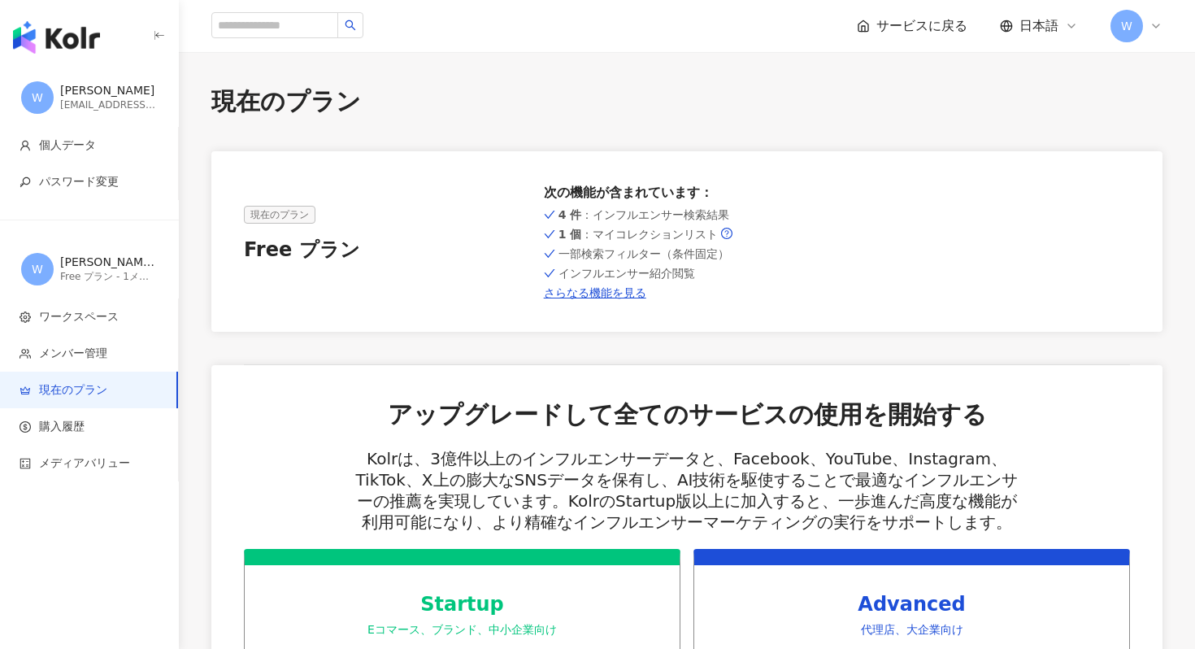
click at [731, 232] on div "1 個 ：マイコレクションリスト" at bounding box center [687, 234] width 287 height 13
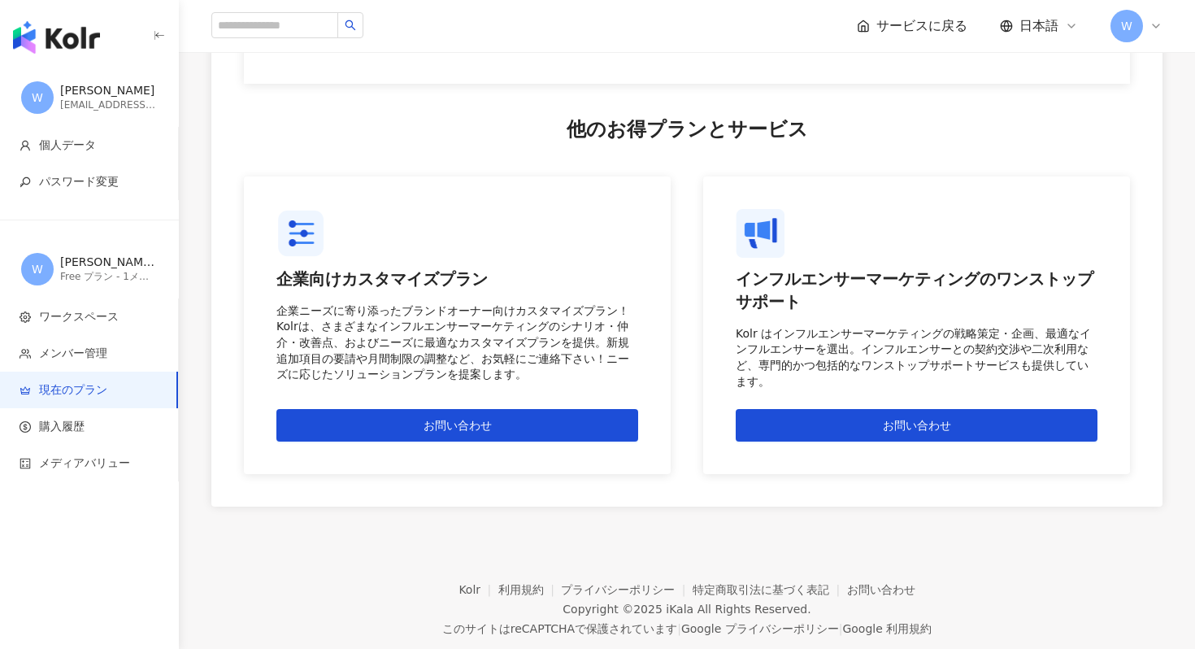
scroll to position [1569, 0]
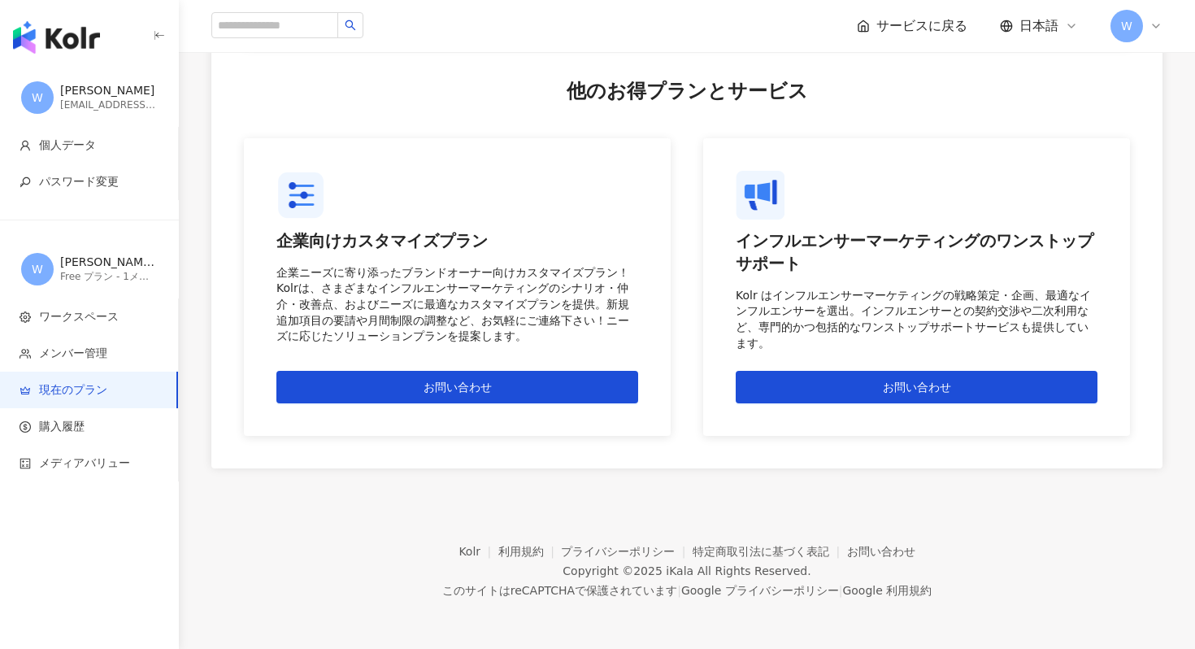
click at [123, 38] on div "button" at bounding box center [89, 34] width 179 height 68
click at [89, 38] on img "button" at bounding box center [56, 37] width 87 height 33
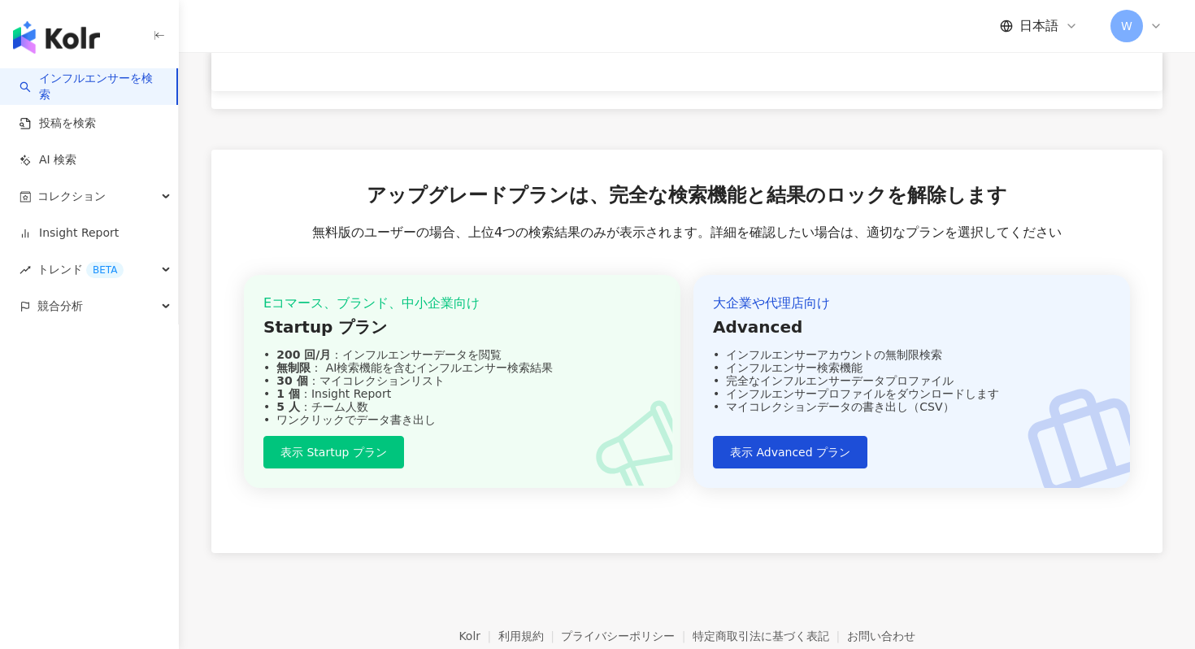
scroll to position [1236, 0]
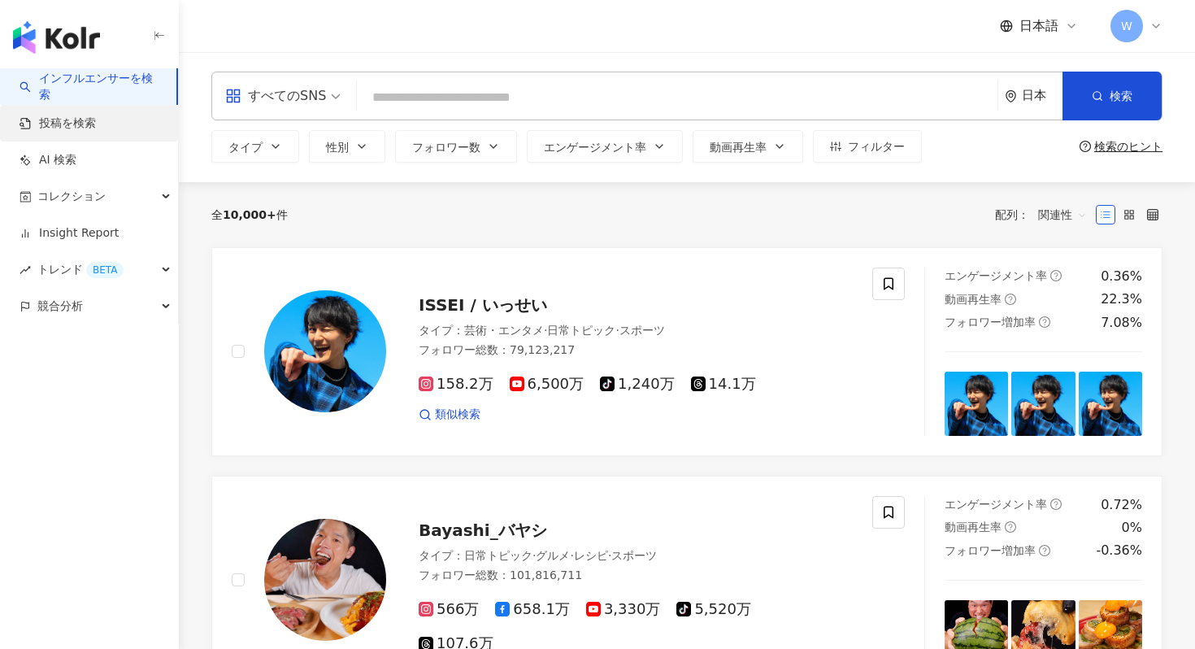
click at [96, 130] on link "投稿を検索" at bounding box center [58, 123] width 76 height 16
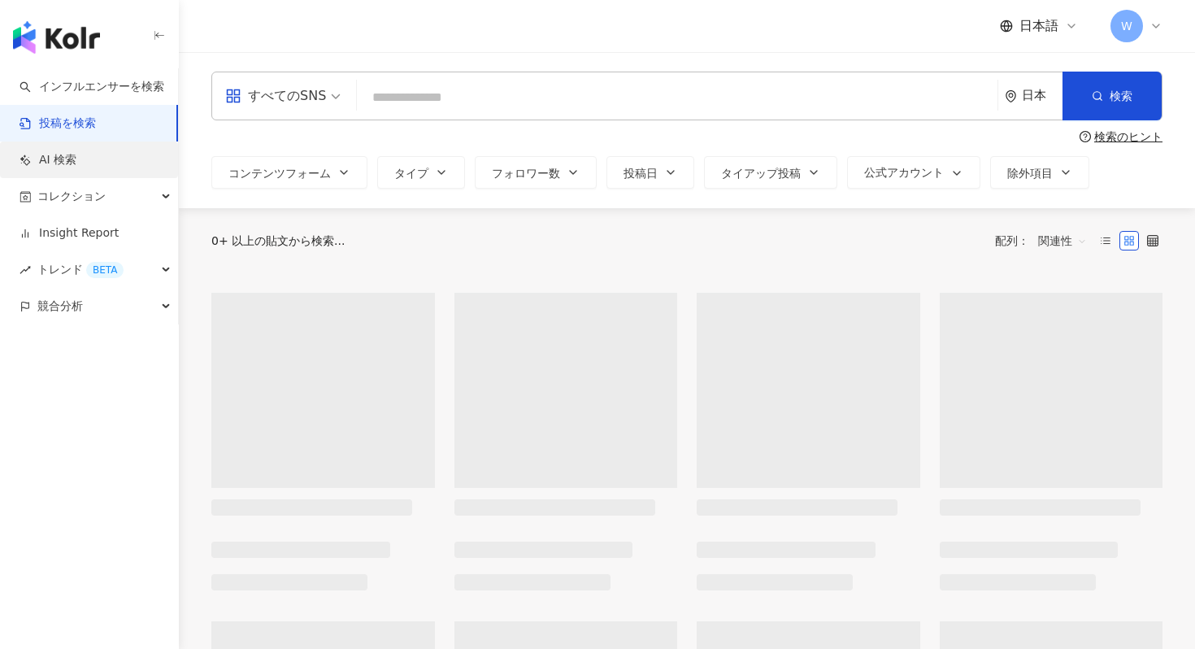
click at [76, 158] on link "AI 検索" at bounding box center [48, 160] width 57 height 16
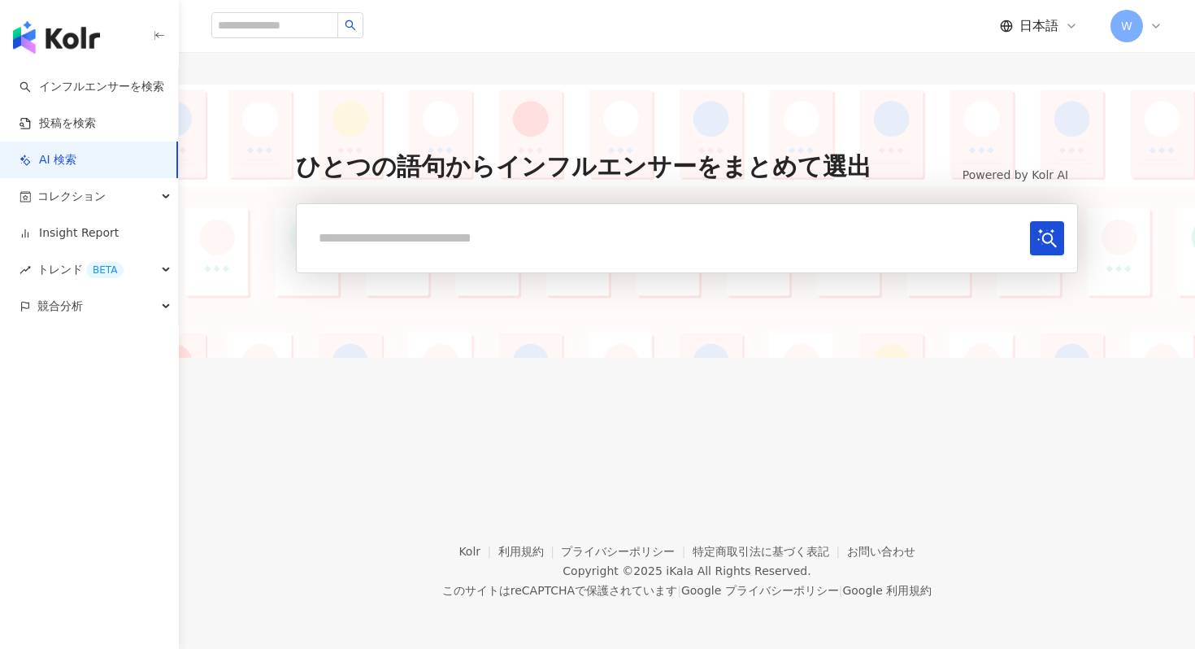
click at [488, 232] on input "text" at bounding box center [667, 237] width 714 height 33
type input "**"
click at [1030, 221] on button "submit" at bounding box center [1047, 238] width 34 height 34
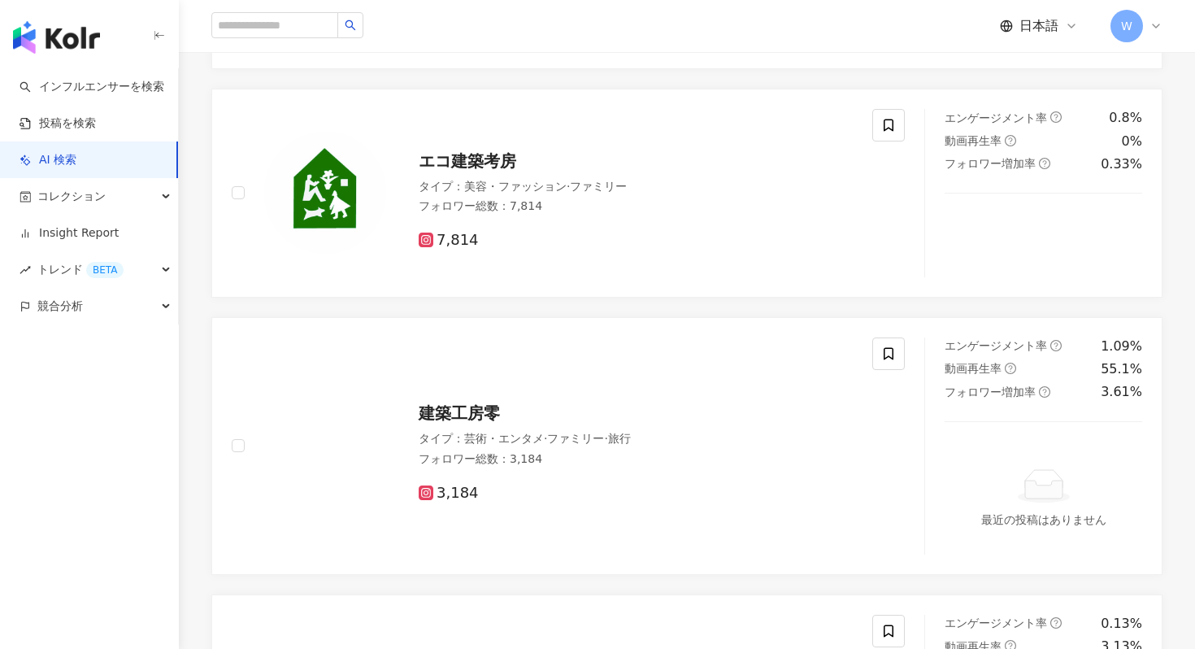
scroll to position [5697, 0]
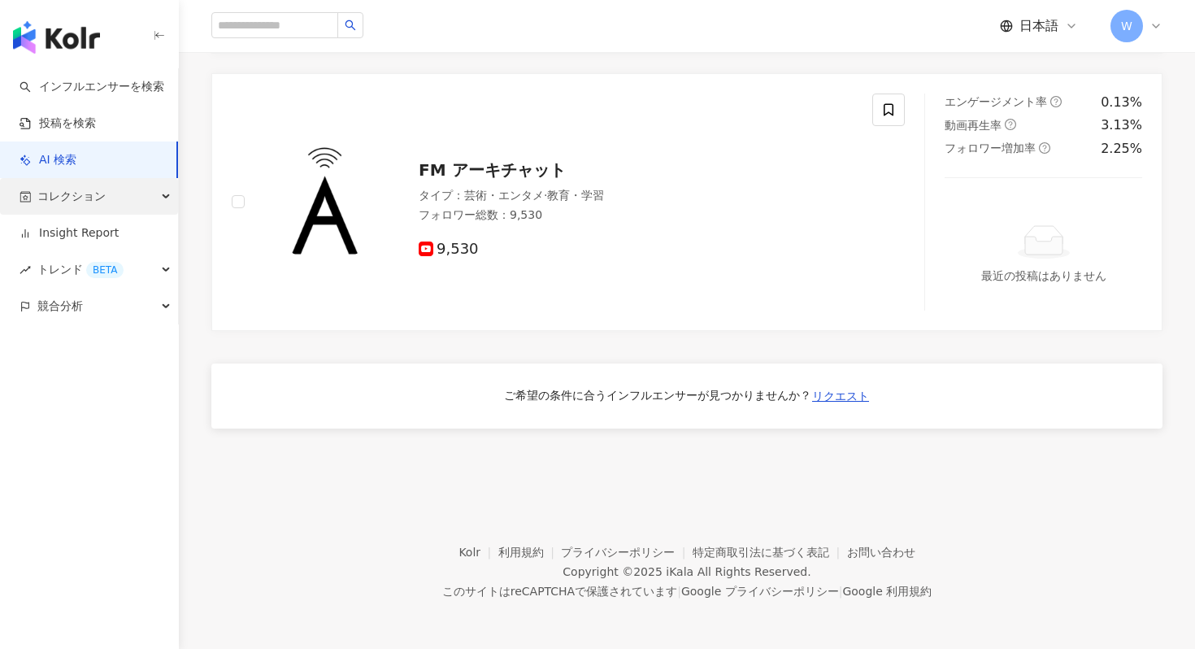
click at [170, 194] on div "コレクション" at bounding box center [89, 196] width 178 height 37
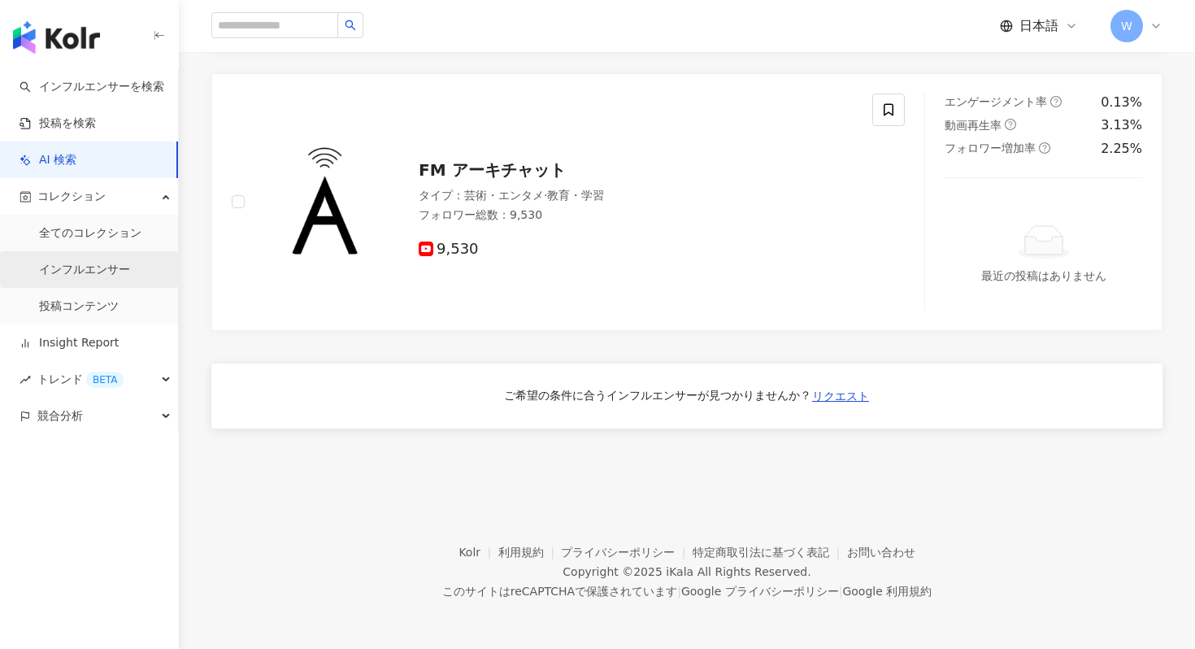
click at [122, 263] on link "インフルエンサー" at bounding box center [84, 270] width 91 height 16
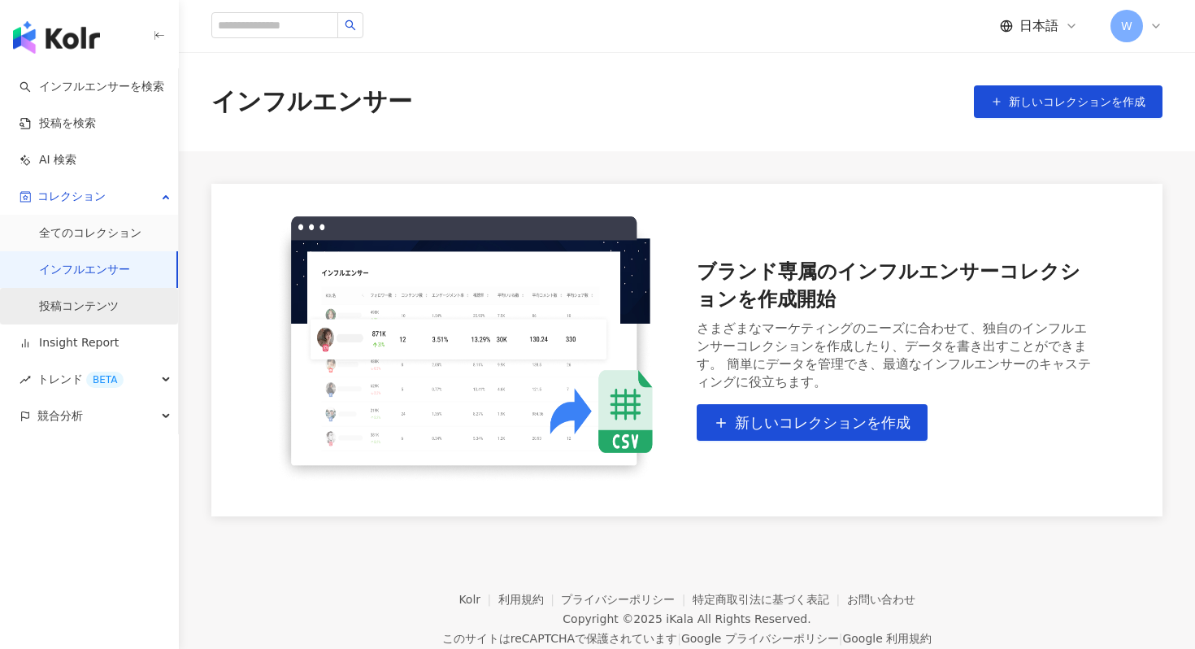
click at [98, 310] on link "投稿コンテンツ" at bounding box center [79, 306] width 80 height 16
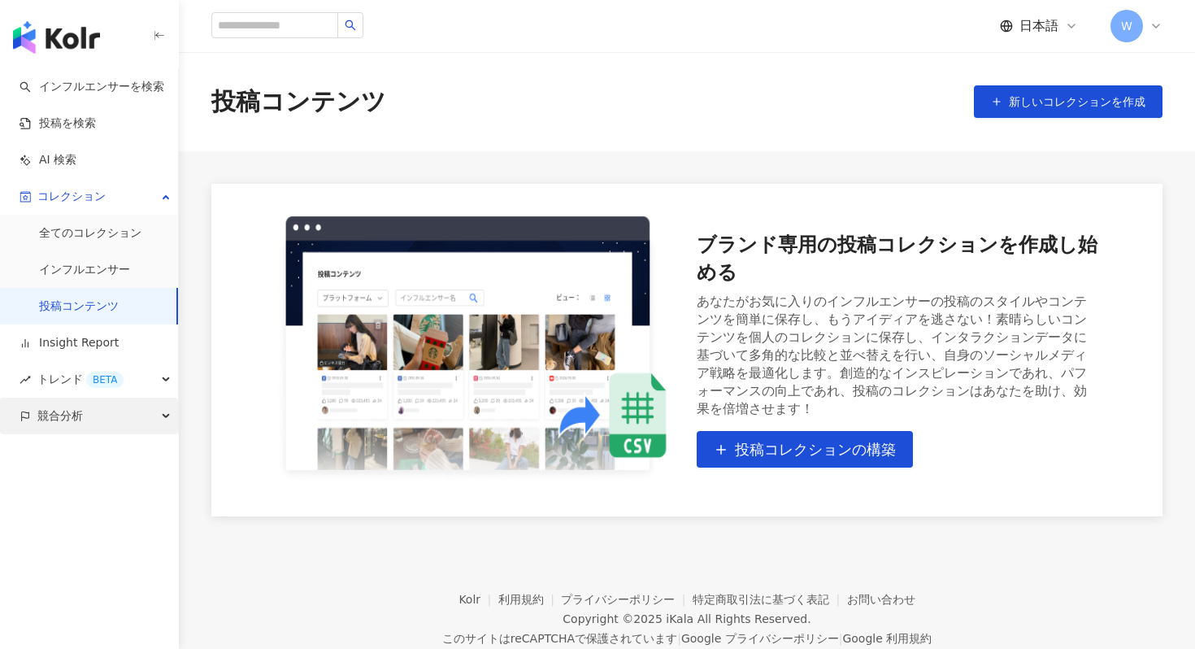
click at [67, 414] on span "競合分析" at bounding box center [60, 415] width 46 height 37
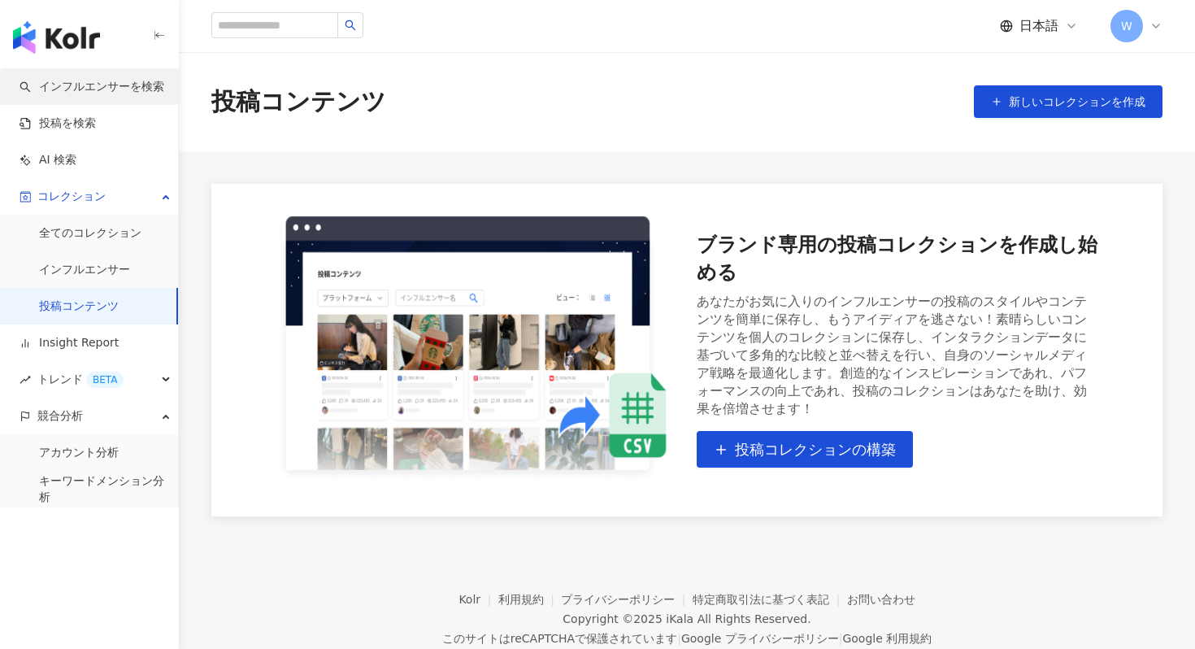
click at [138, 95] on link "インフルエンサーを検索" at bounding box center [92, 87] width 145 height 16
